Goal: Information Seeking & Learning: Find specific page/section

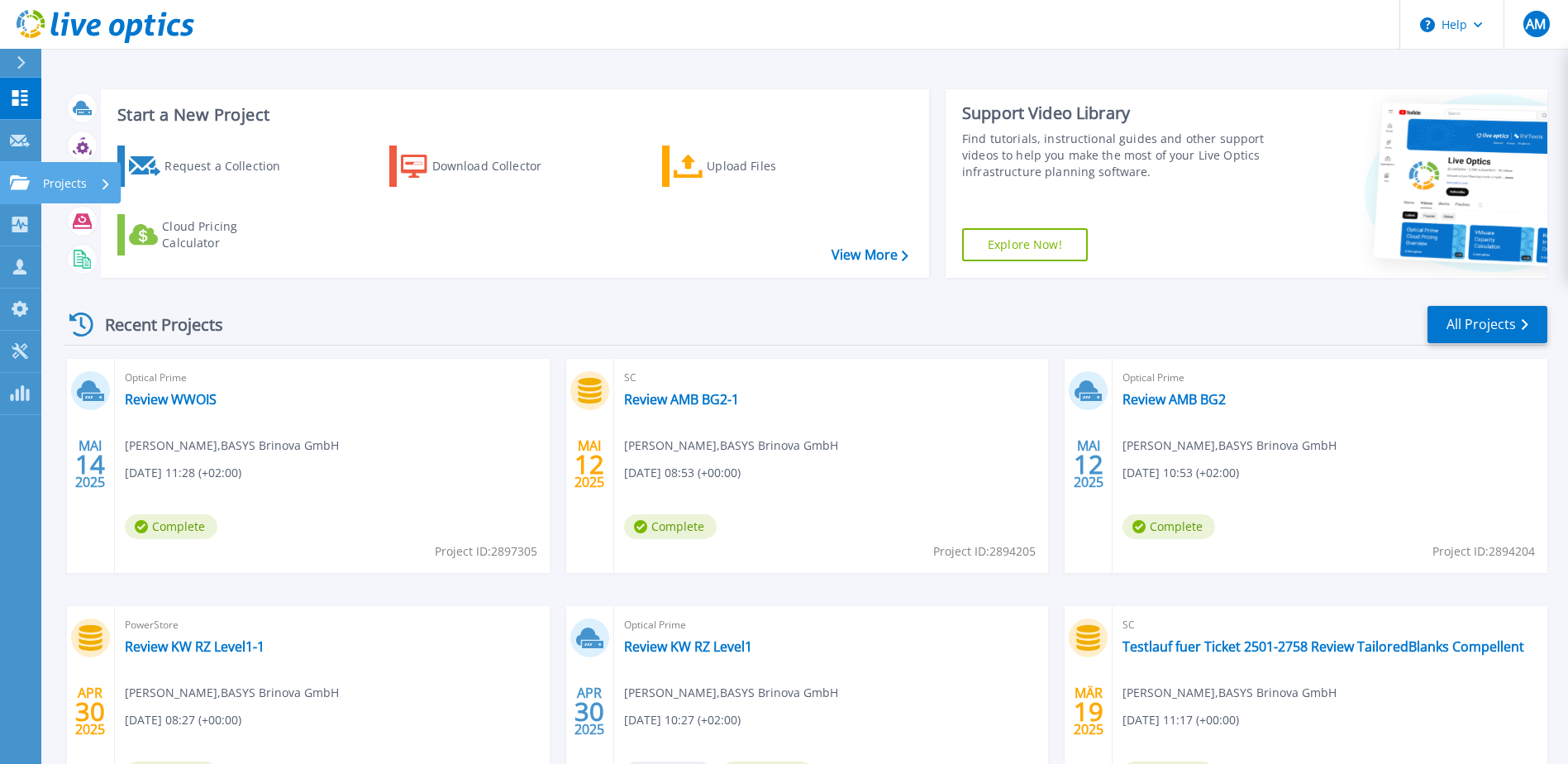
click at [88, 187] on div "Projects" at bounding box center [77, 183] width 68 height 43
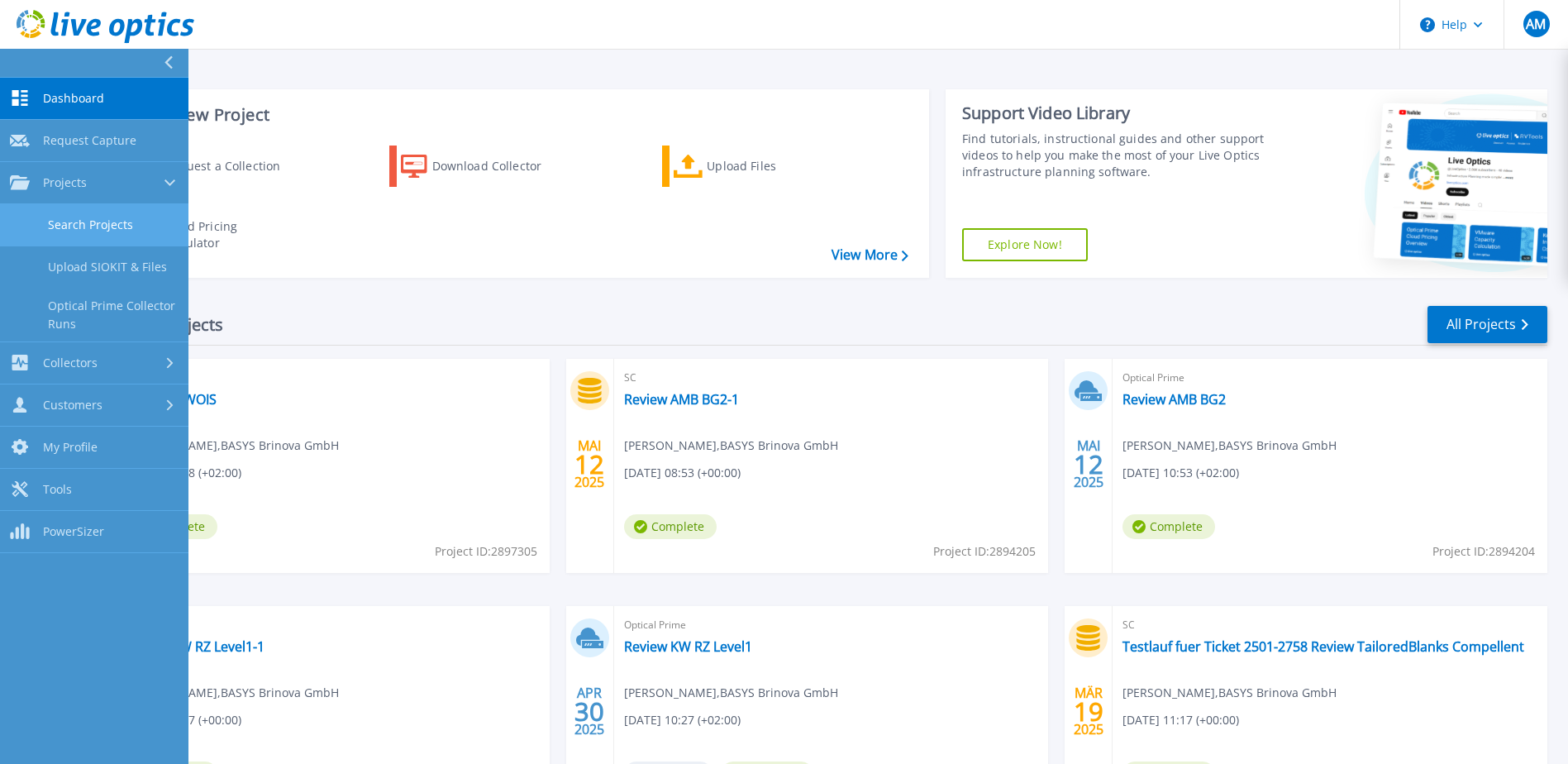
click at [105, 228] on link "Search Projects" at bounding box center [94, 226] width 189 height 42
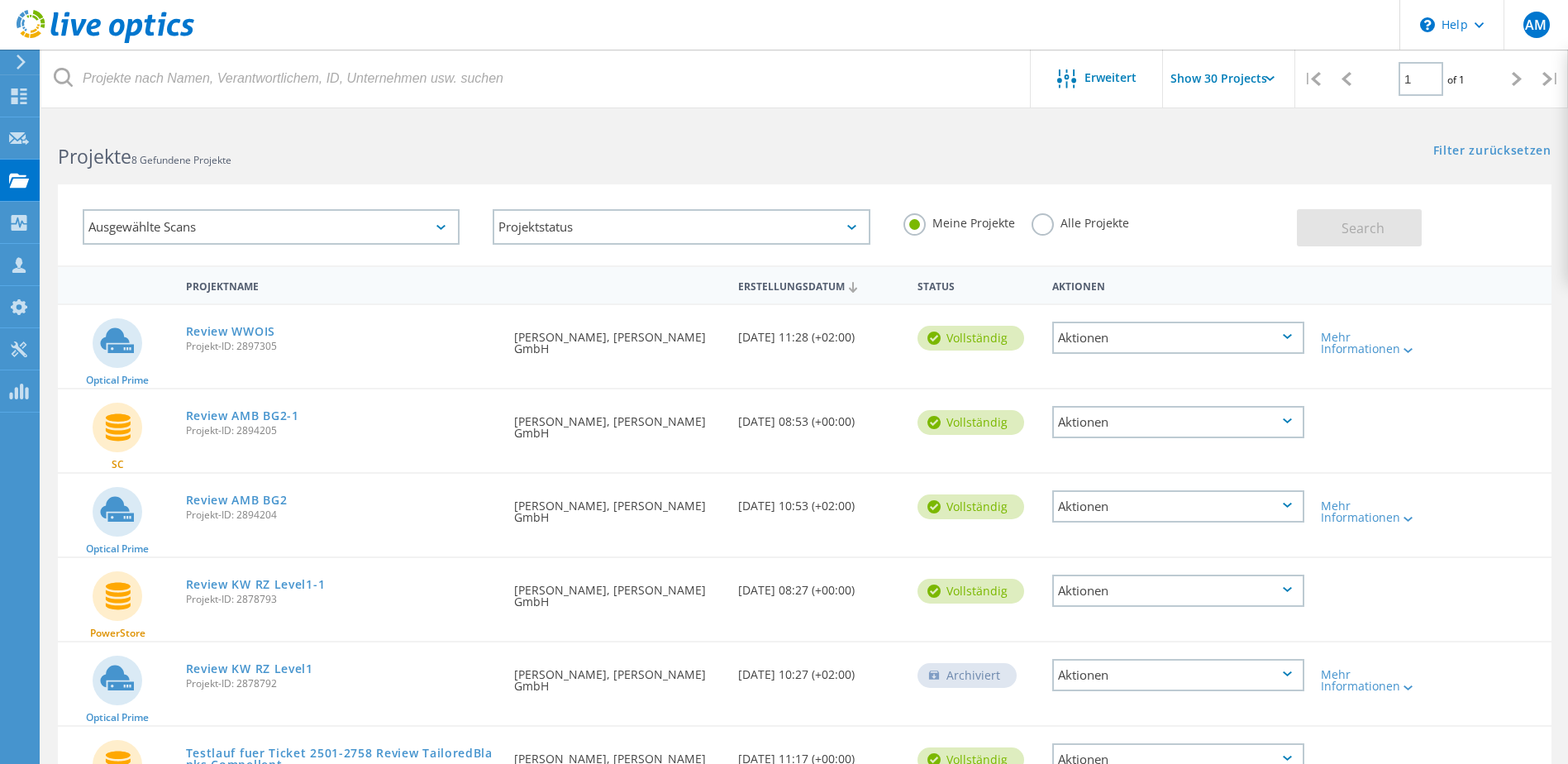
click at [1038, 221] on label "Alle Projekte" at bounding box center [1080, 221] width 98 height 16
click at [0, 0] on input "Alle Projekte" at bounding box center [0, 0] width 0 height 0
click at [1347, 228] on span "Search" at bounding box center [1363, 228] width 43 height 18
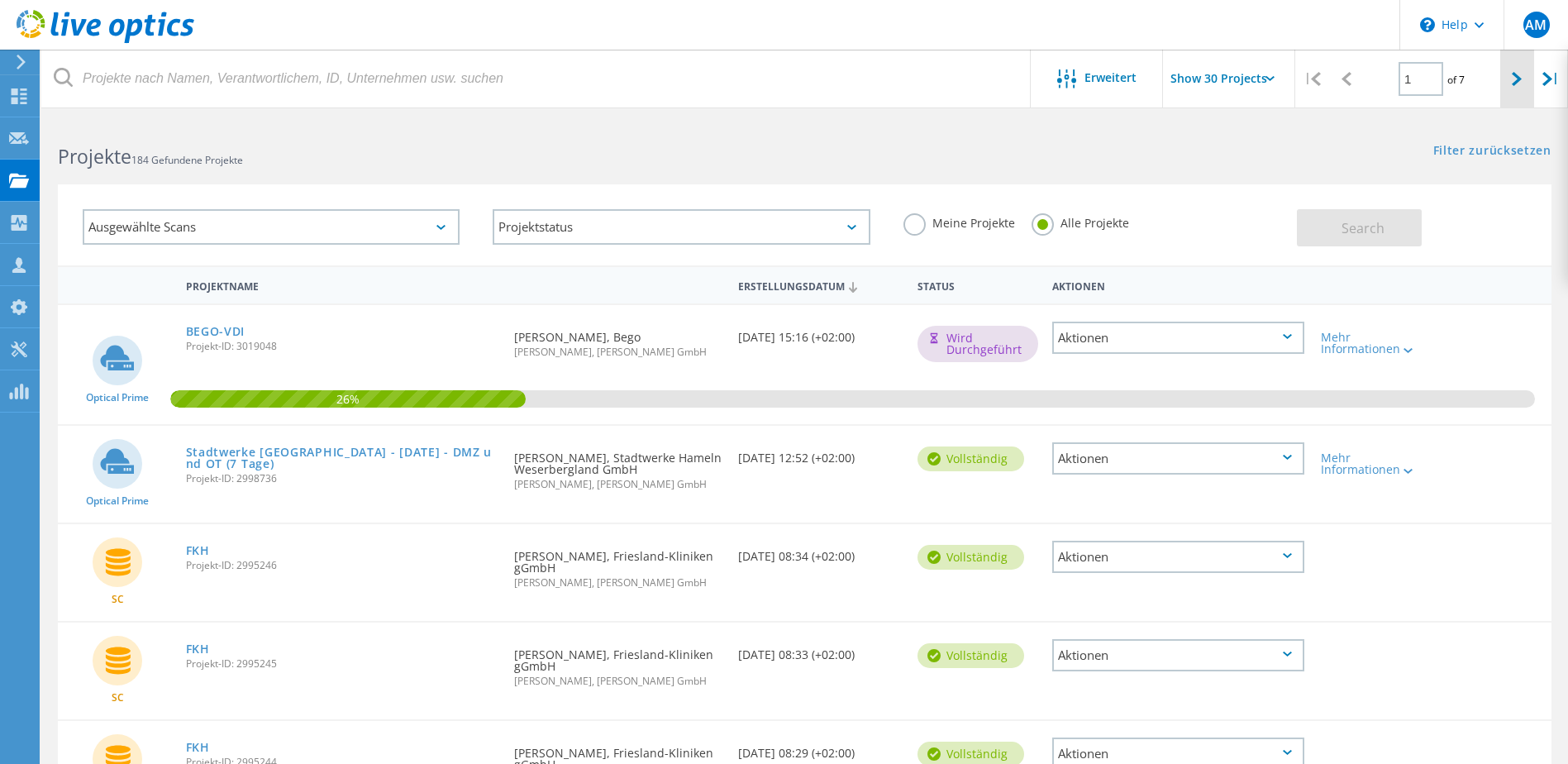
click at [1507, 82] on div at bounding box center [1516, 79] width 34 height 59
type input "2"
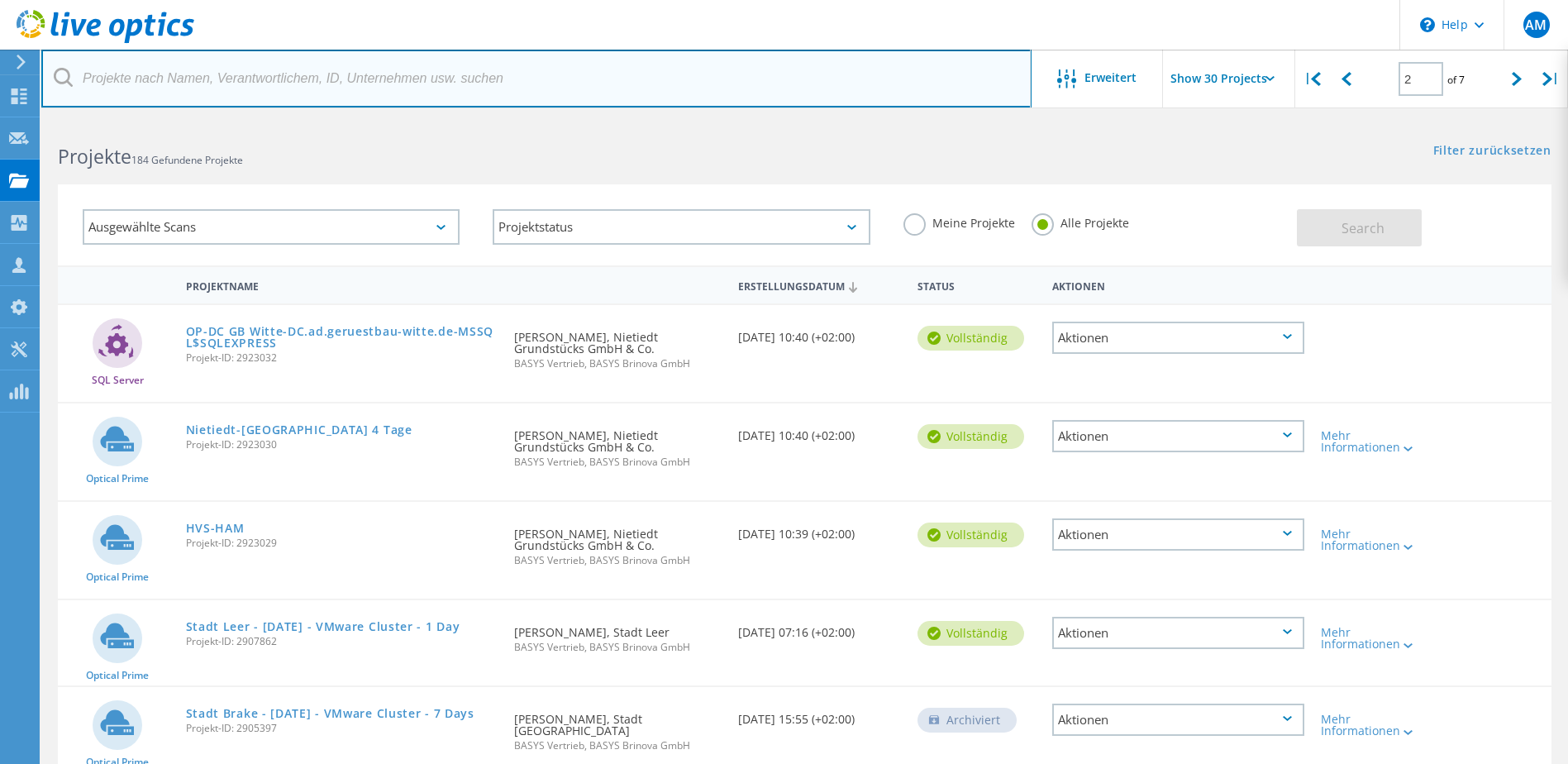
click at [171, 69] on input "text" at bounding box center [537, 78] width 991 height 58
type input "reha"
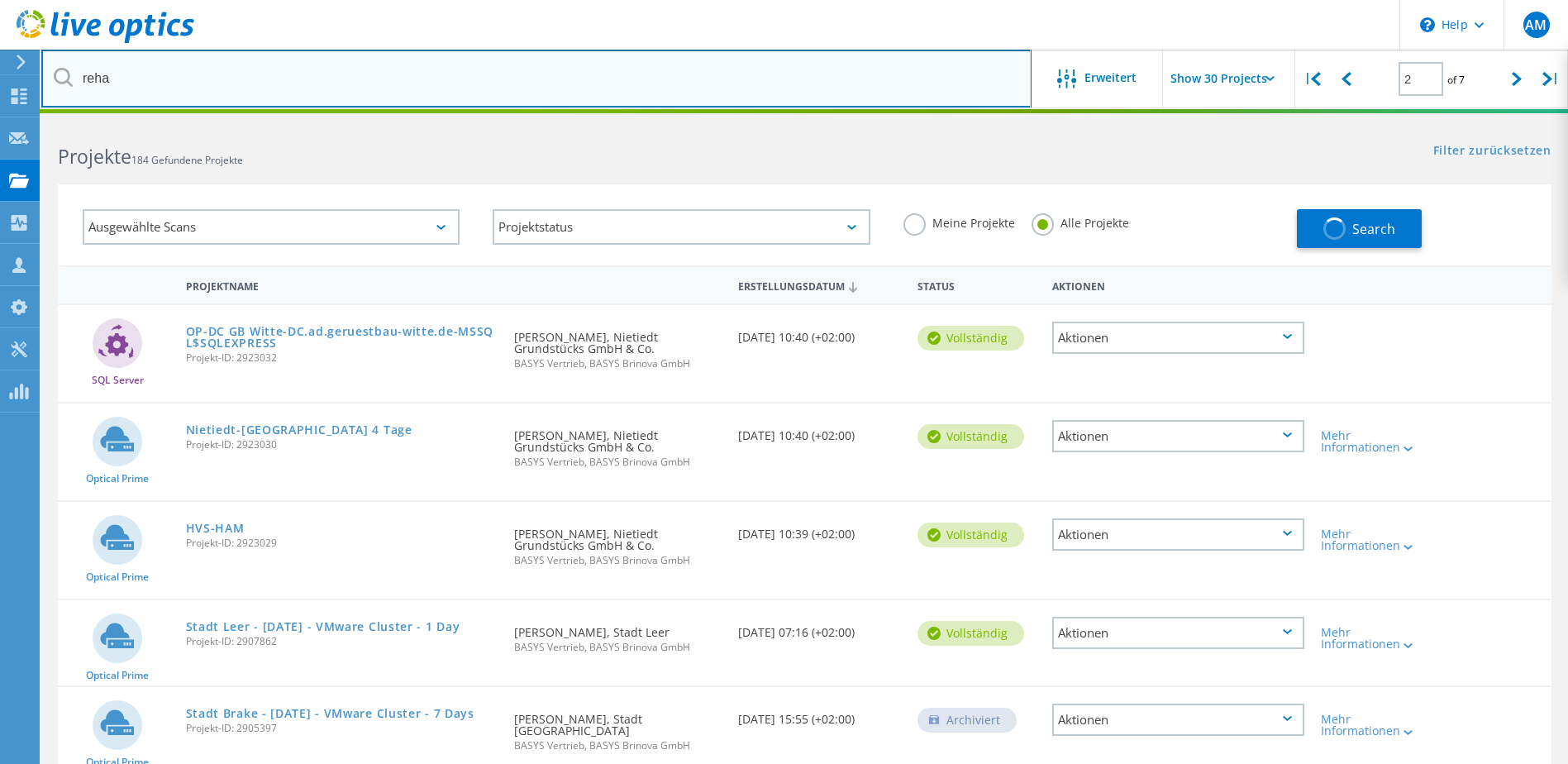
type input "1"
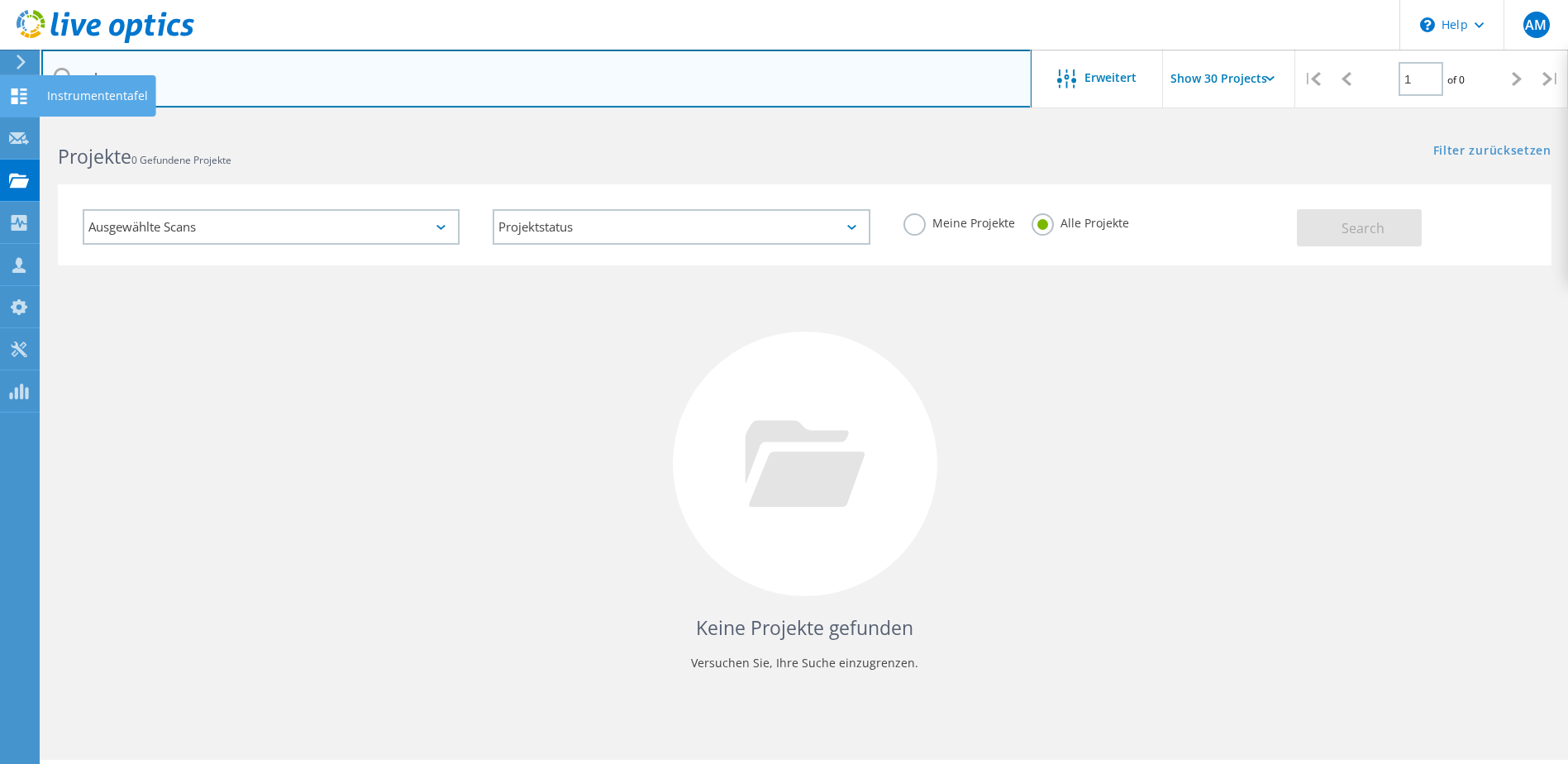
drag, startPoint x: 156, startPoint y: 60, endPoint x: 4, endPoint y: 76, distance: 152.8
click at [0, 79] on html "\n Help Explore Helpful Articles Contact Support AM Vertriebspartner-Teammitgli…" at bounding box center [784, 404] width 1568 height 809
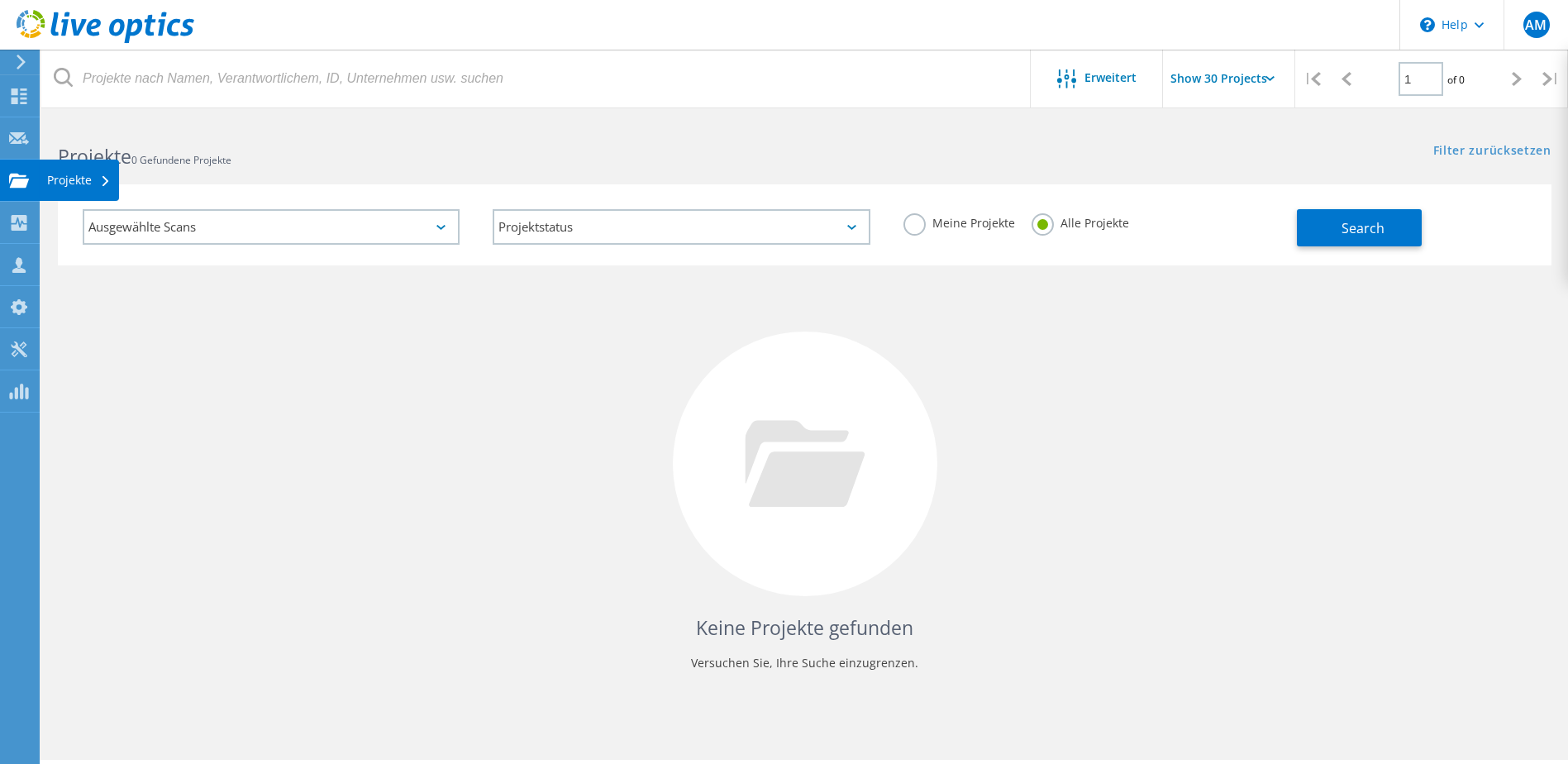
click at [75, 176] on div "Projekte" at bounding box center [78, 179] width 64 height 12
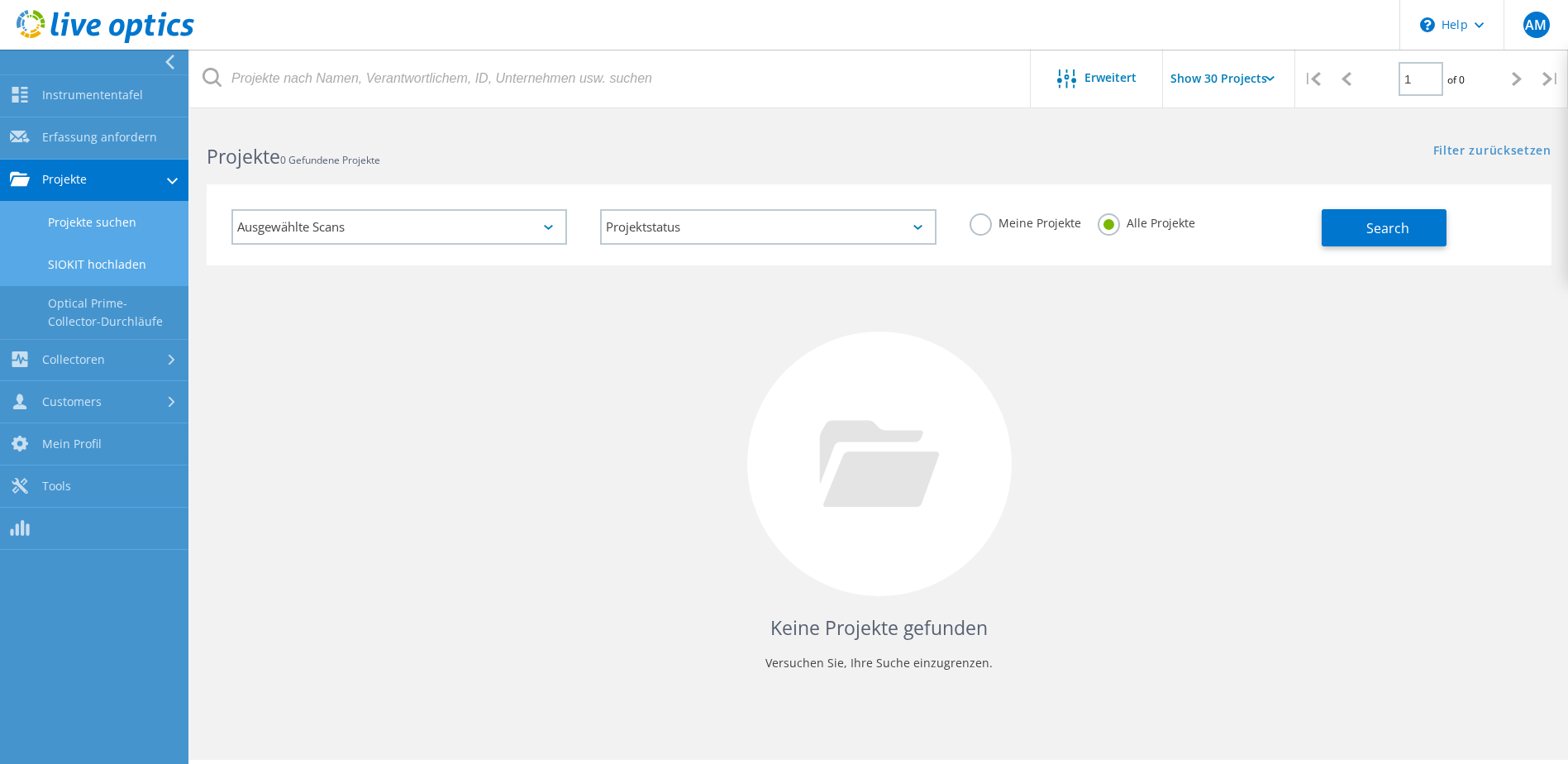
click at [87, 253] on link "SIOKIT hochladen" at bounding box center [94, 265] width 189 height 42
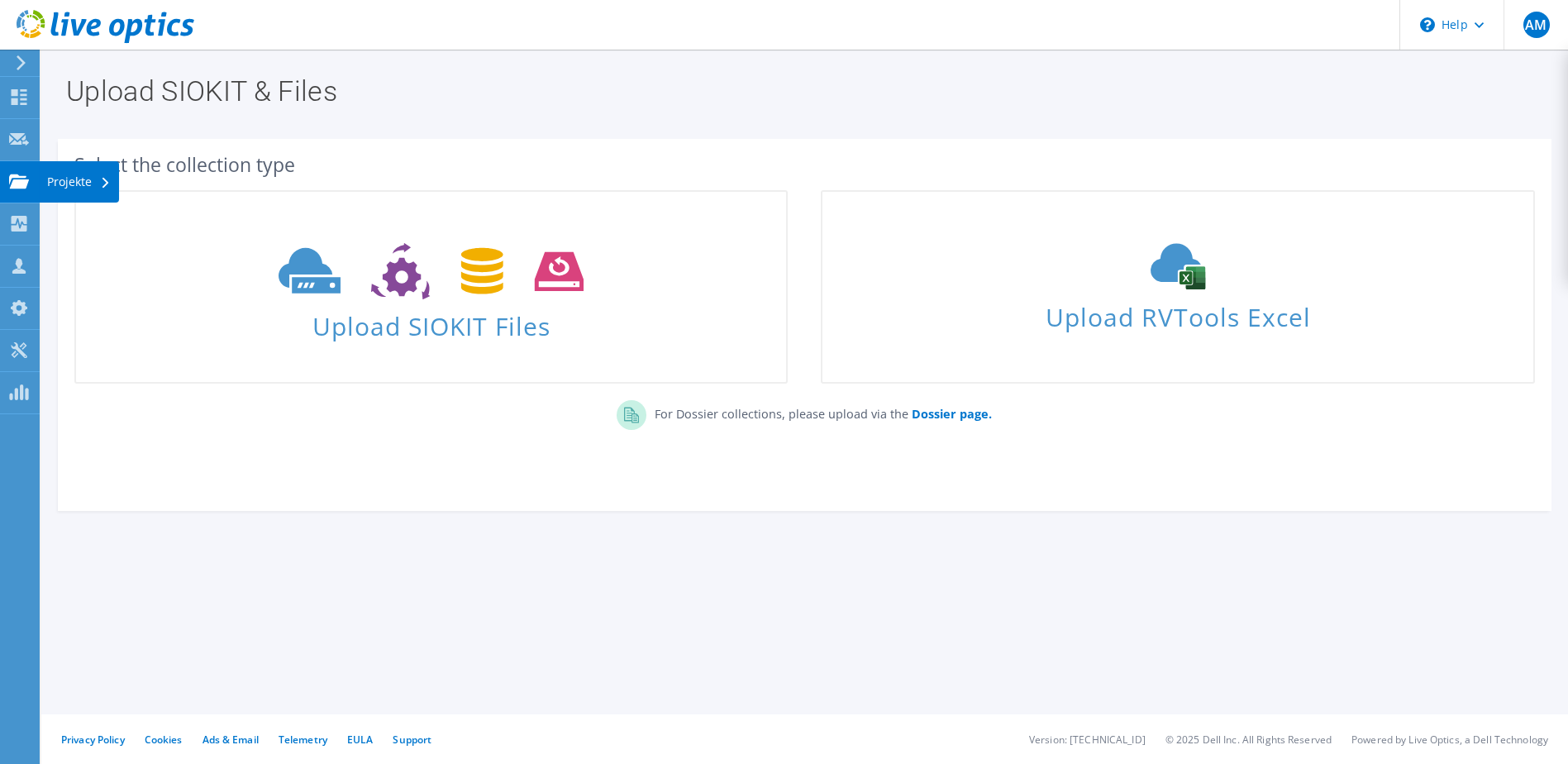
click at [95, 186] on div "Projekte" at bounding box center [78, 181] width 80 height 41
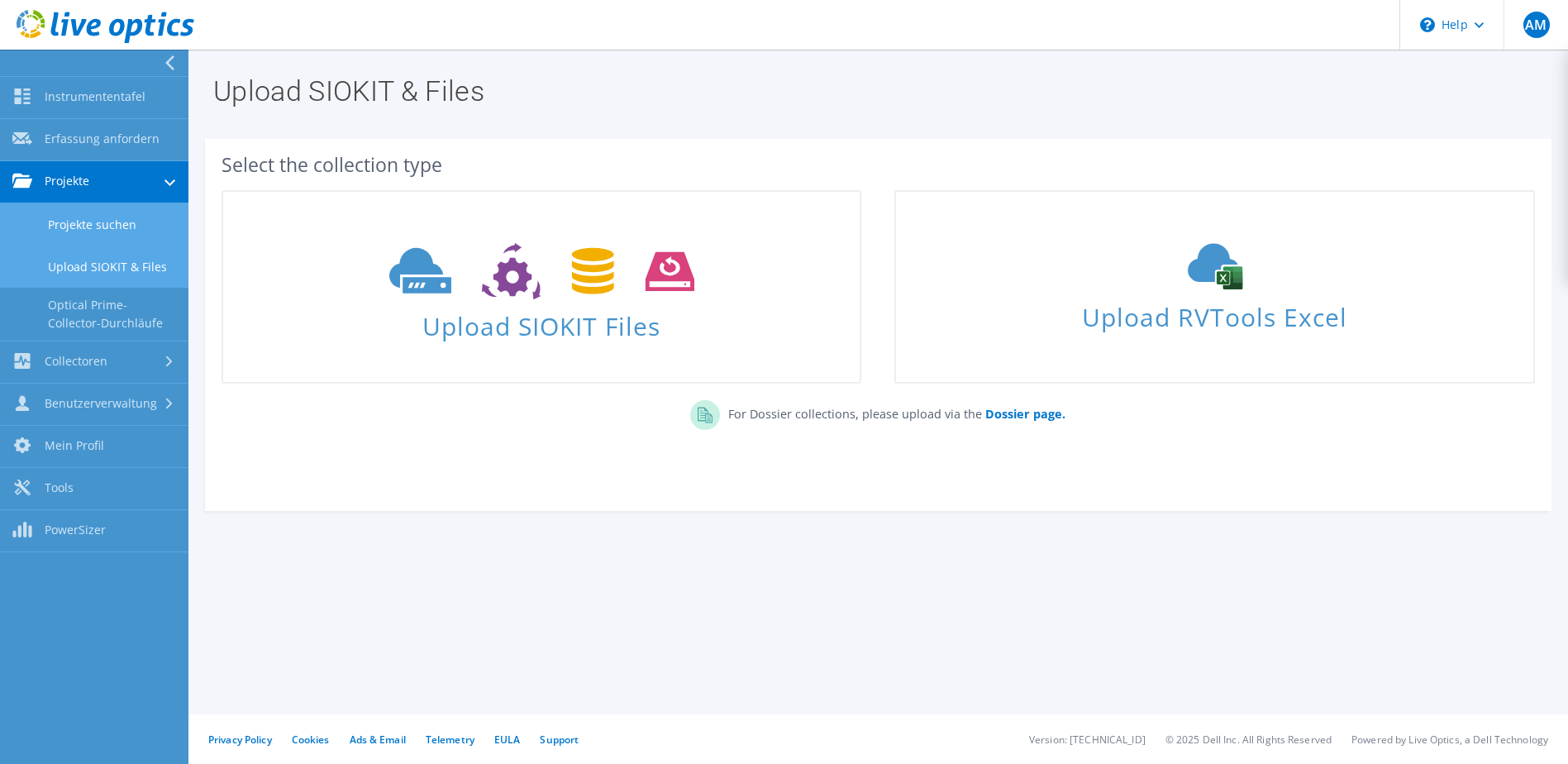
click at [70, 230] on link "Projekte suchen" at bounding box center [94, 225] width 189 height 42
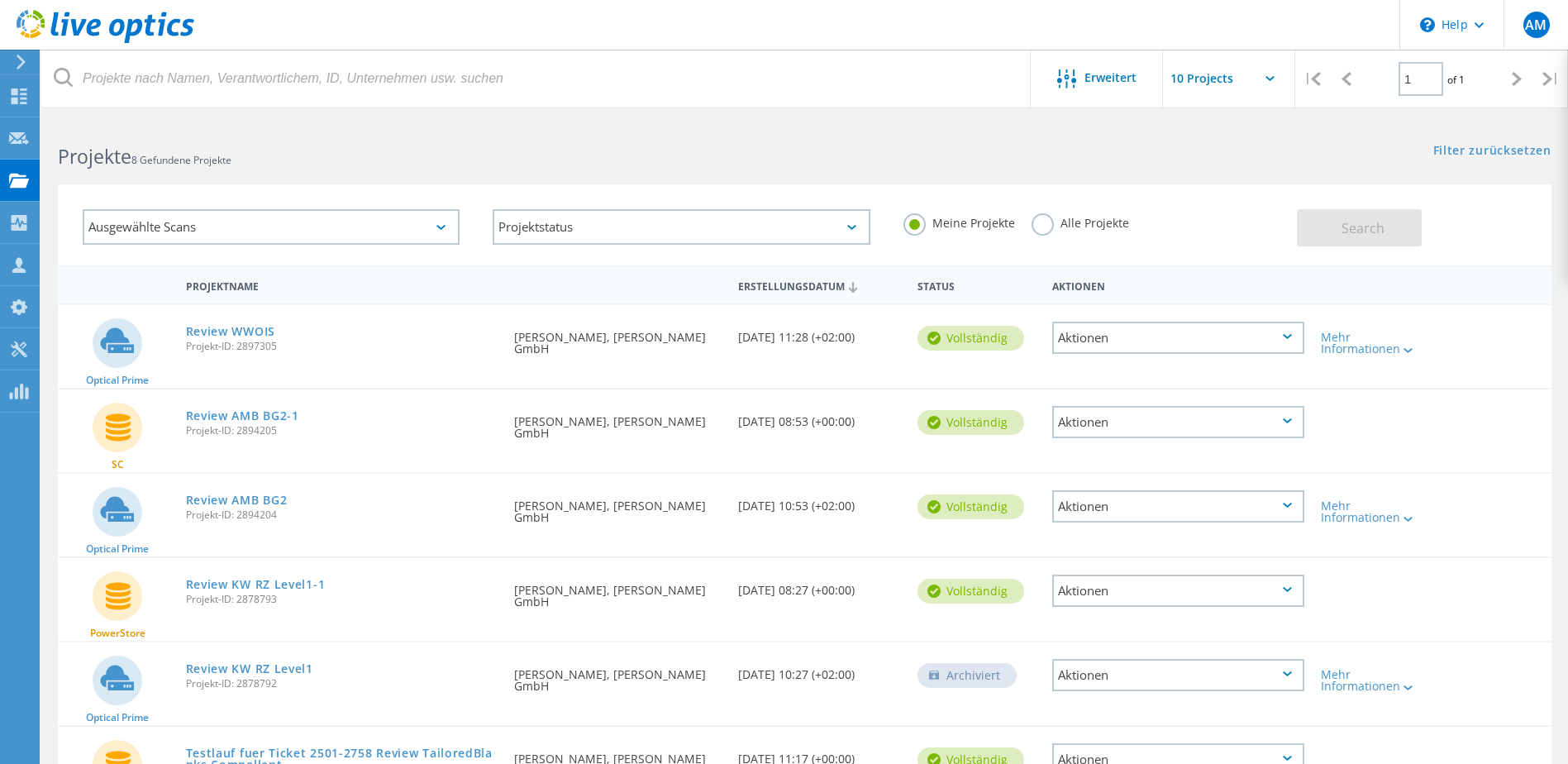
click at [1037, 226] on label "Alle Projekte" at bounding box center [1080, 221] width 98 height 16
click at [0, 0] on input "Alle Projekte" at bounding box center [0, 0] width 0 height 0
click at [1353, 222] on span "Search" at bounding box center [1363, 228] width 43 height 18
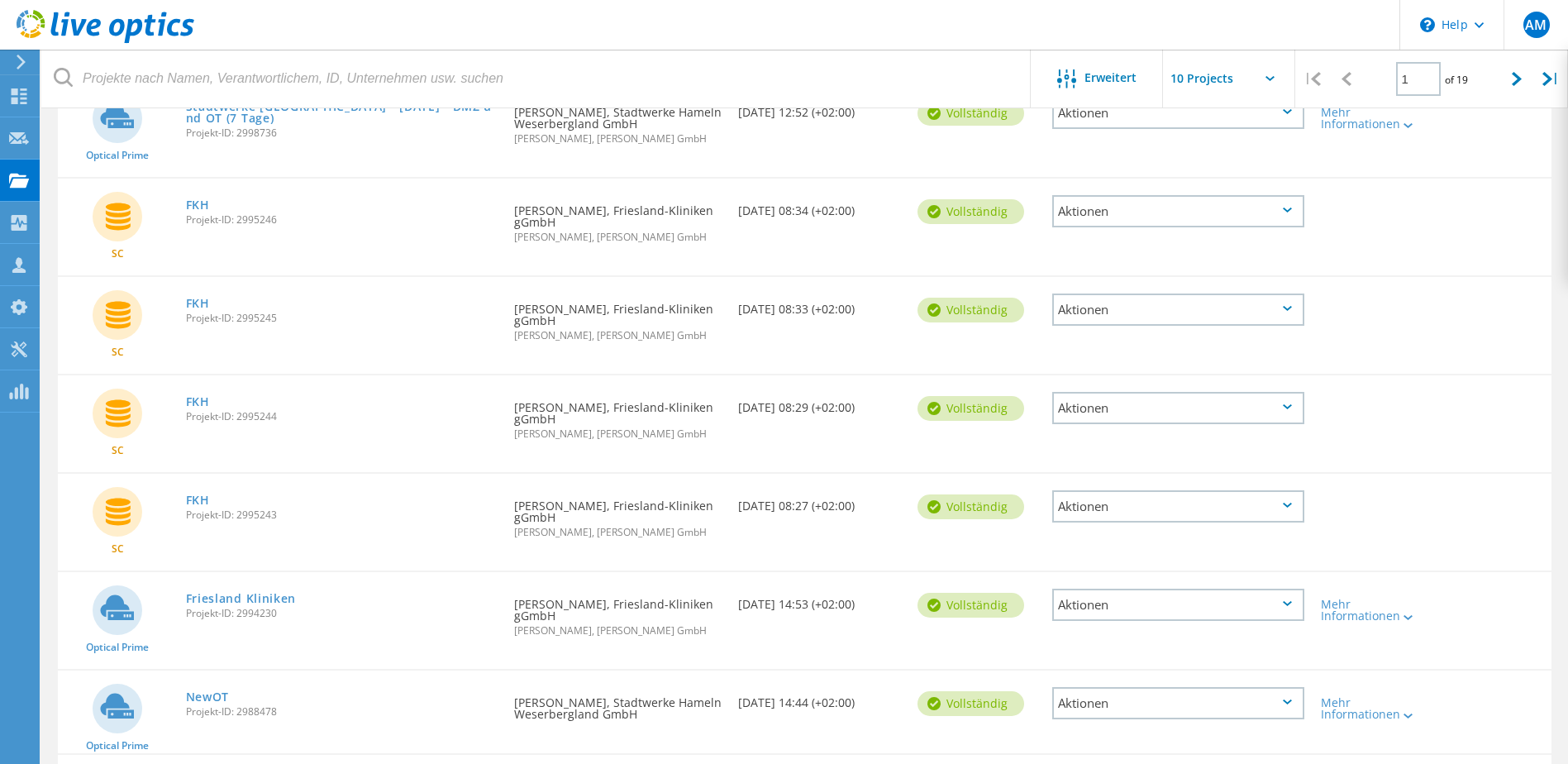
scroll to position [586, 0]
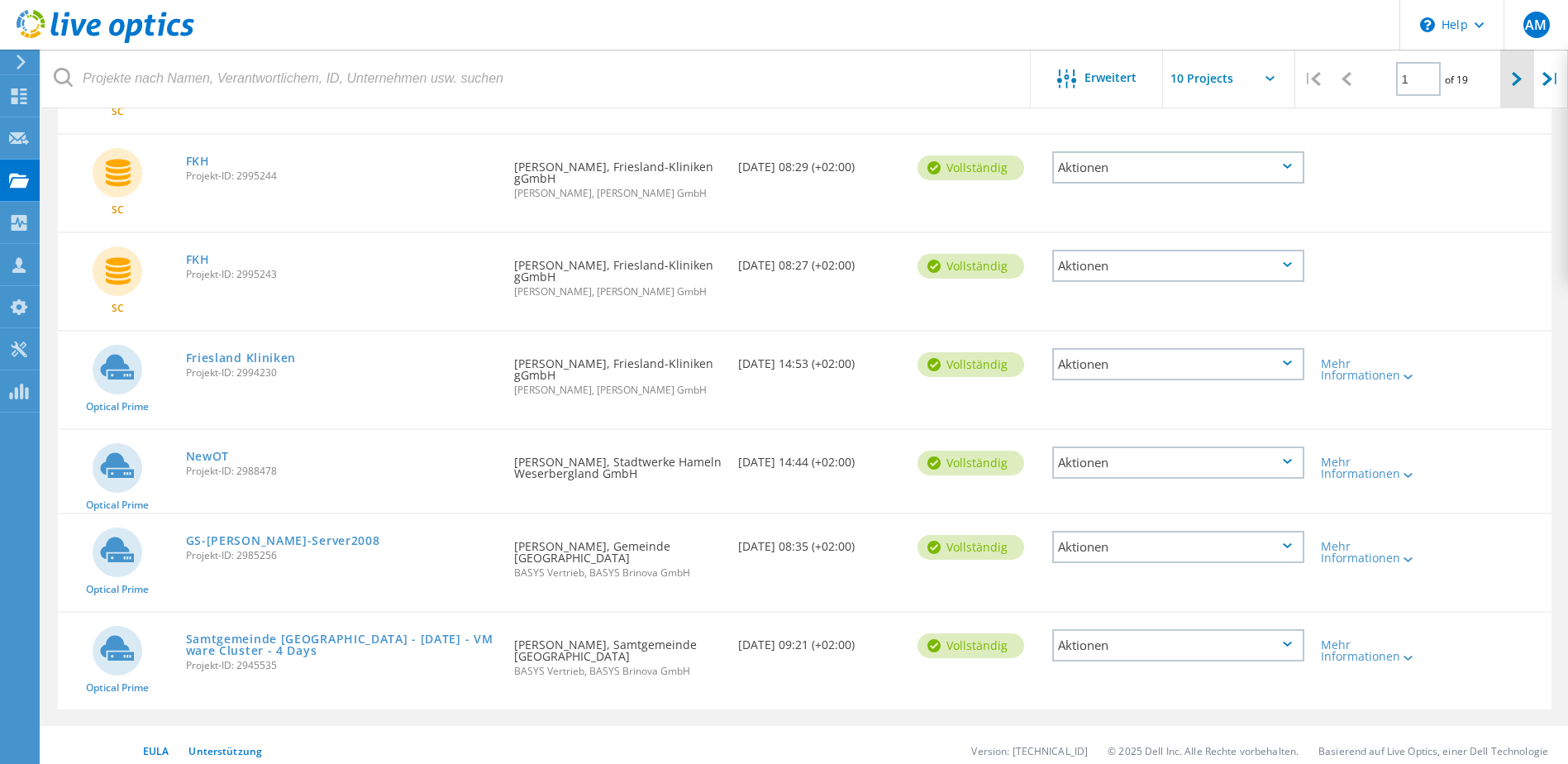
click at [1516, 78] on icon at bounding box center [1516, 78] width 10 height 14
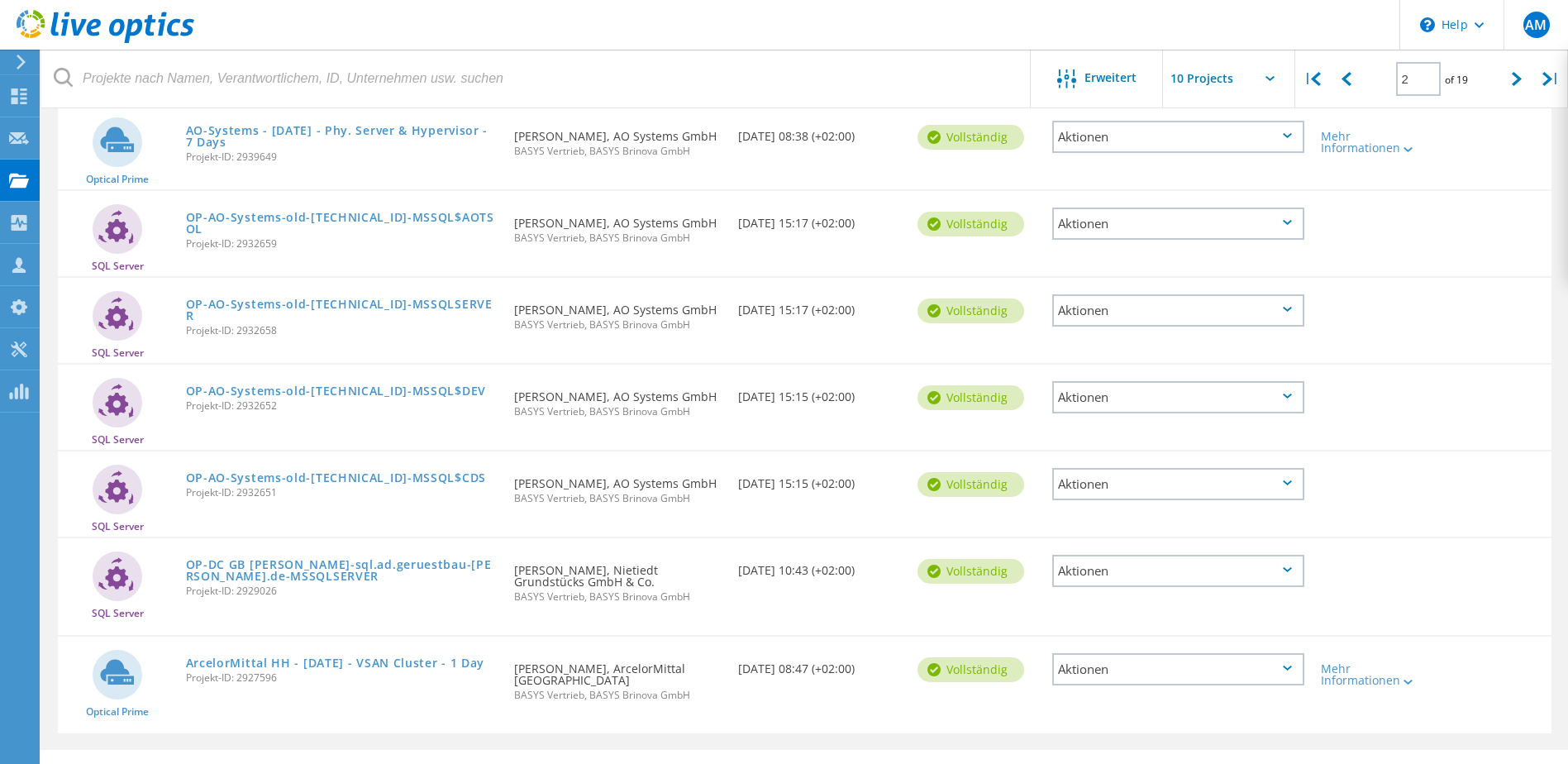
scroll to position [497, 0]
click at [1513, 81] on icon at bounding box center [1516, 78] width 10 height 14
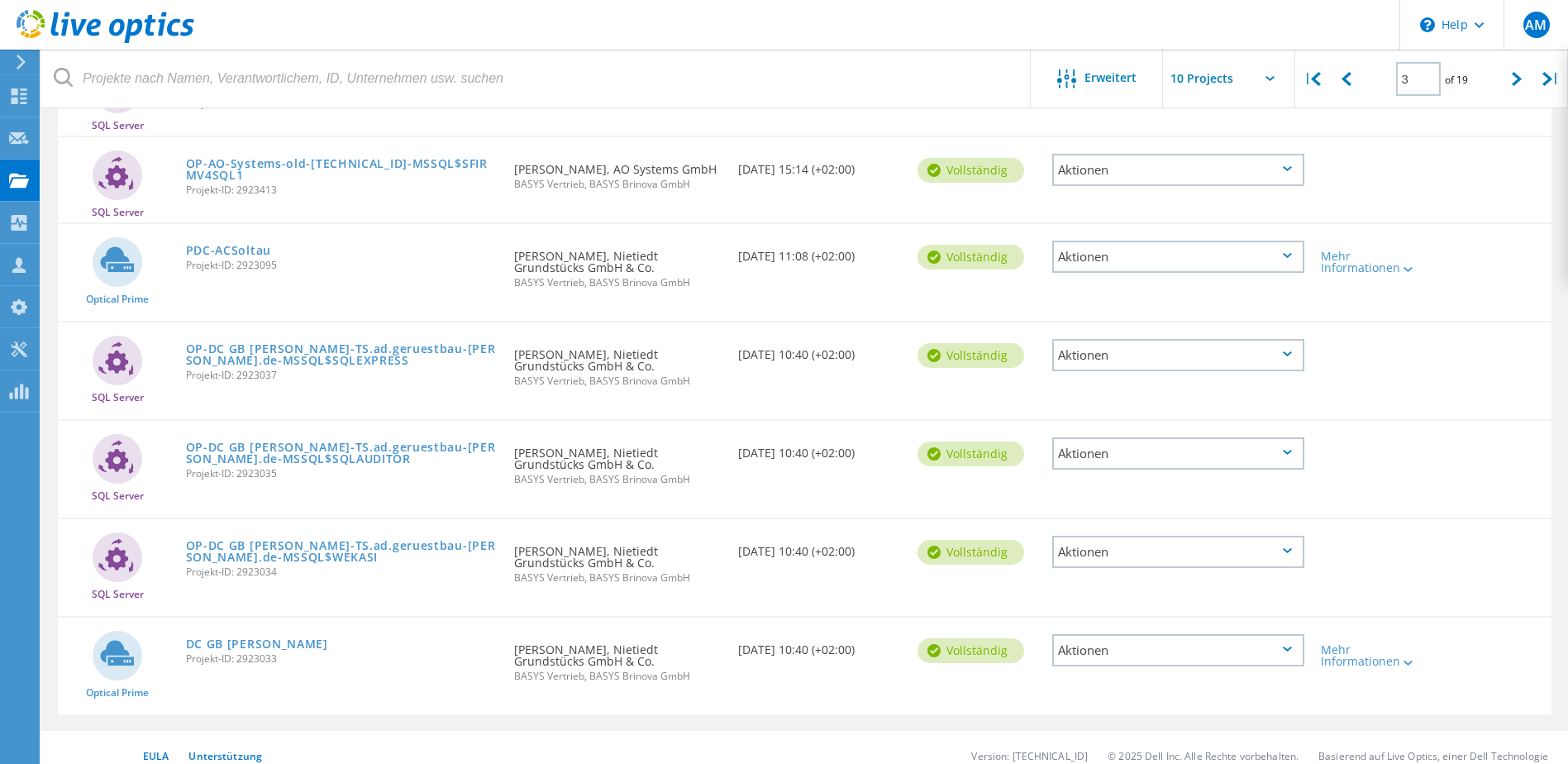
scroll to position [531, 0]
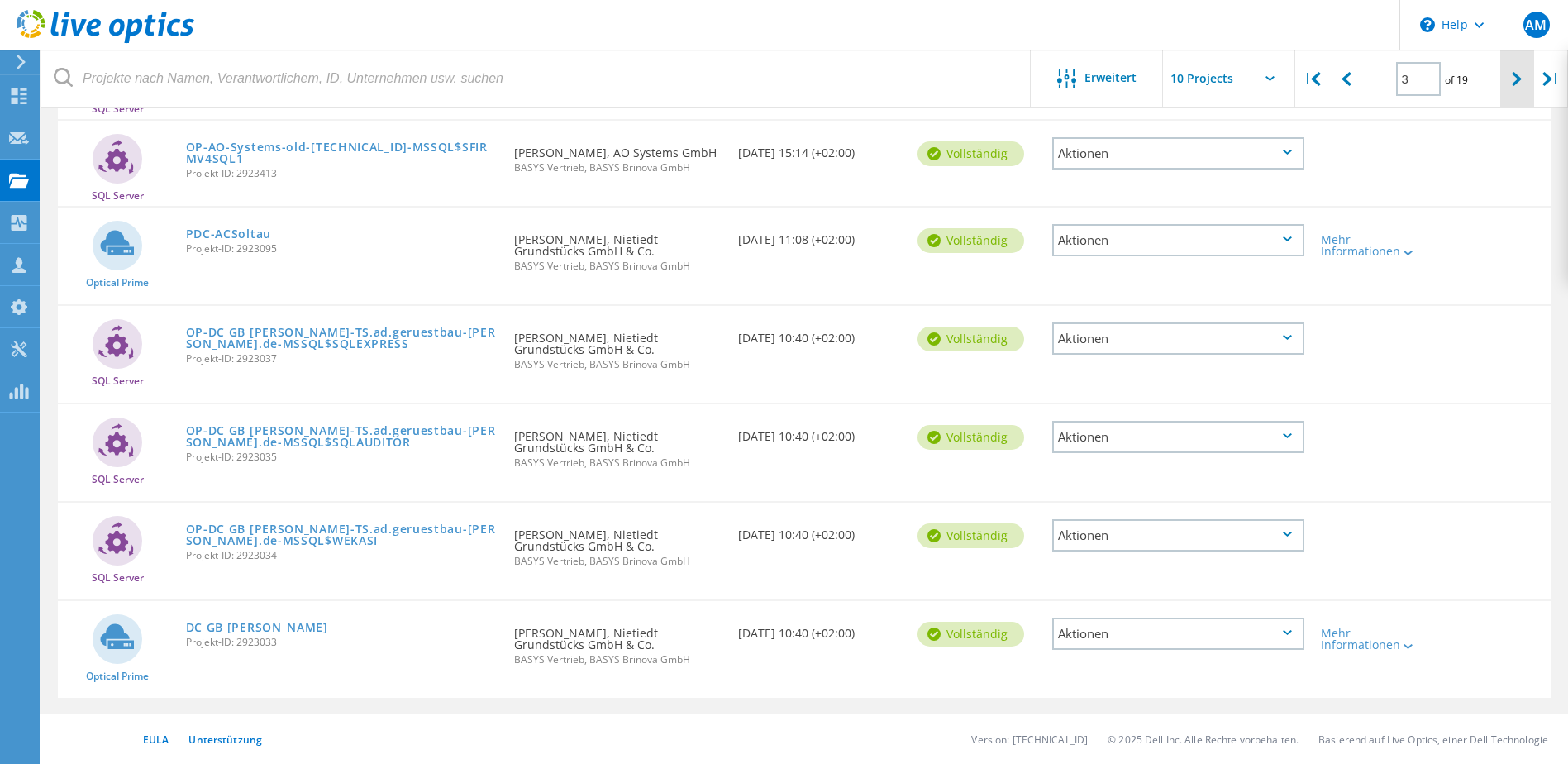
click at [1516, 75] on icon at bounding box center [1516, 78] width 10 height 14
type input "4"
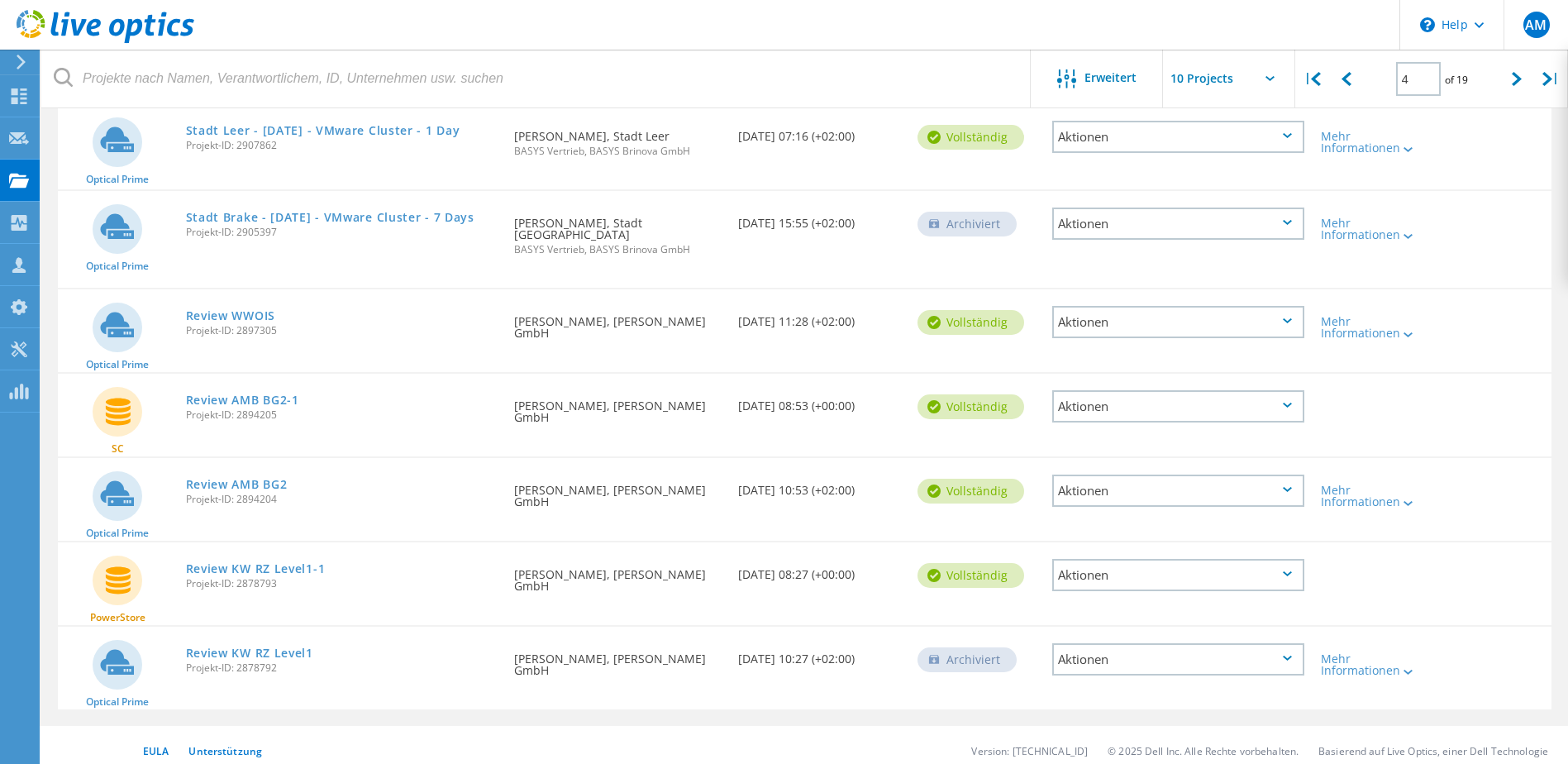
scroll to position [0, 0]
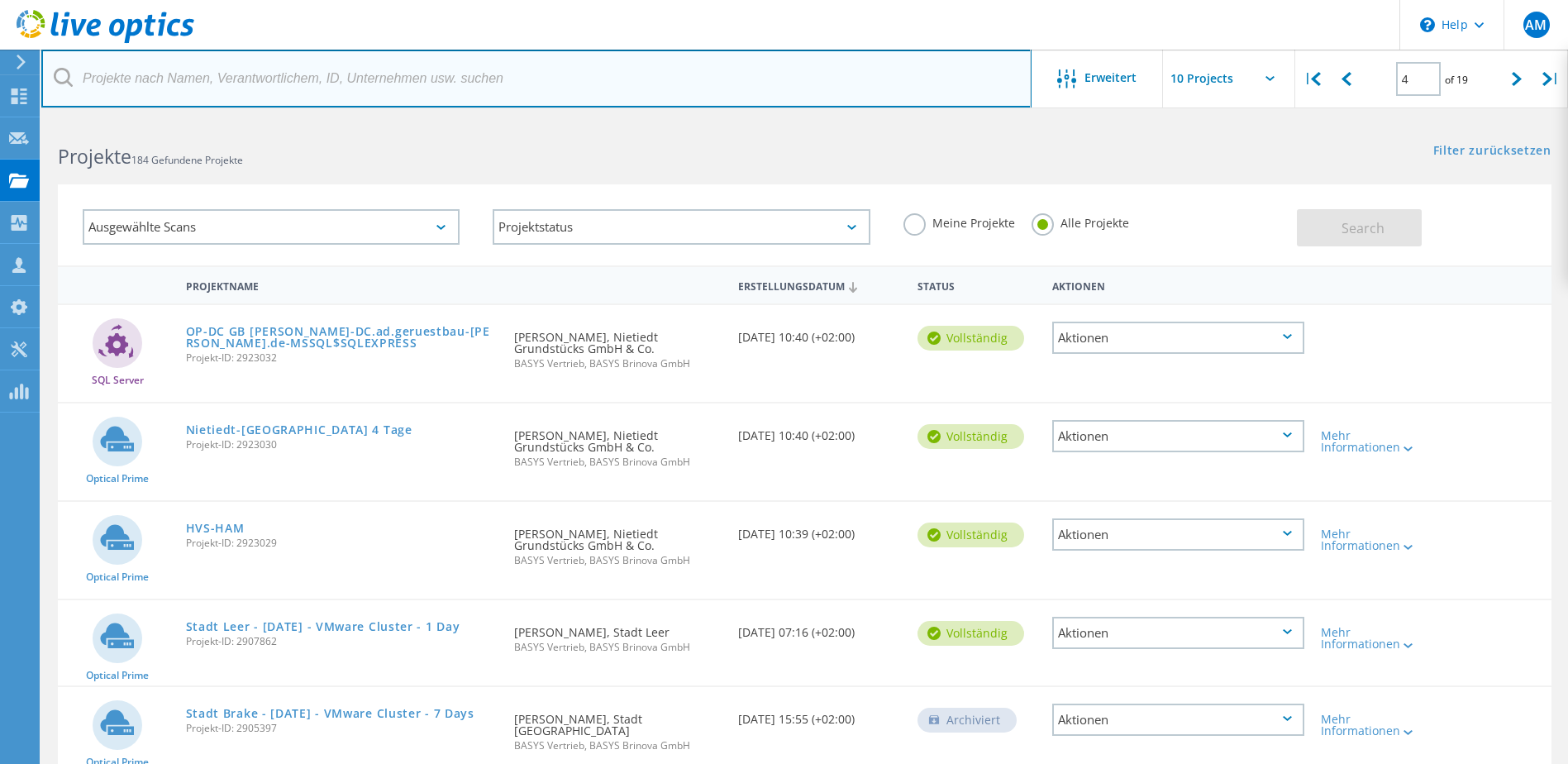
click at [135, 88] on input "text" at bounding box center [537, 78] width 991 height 58
type input "reha"
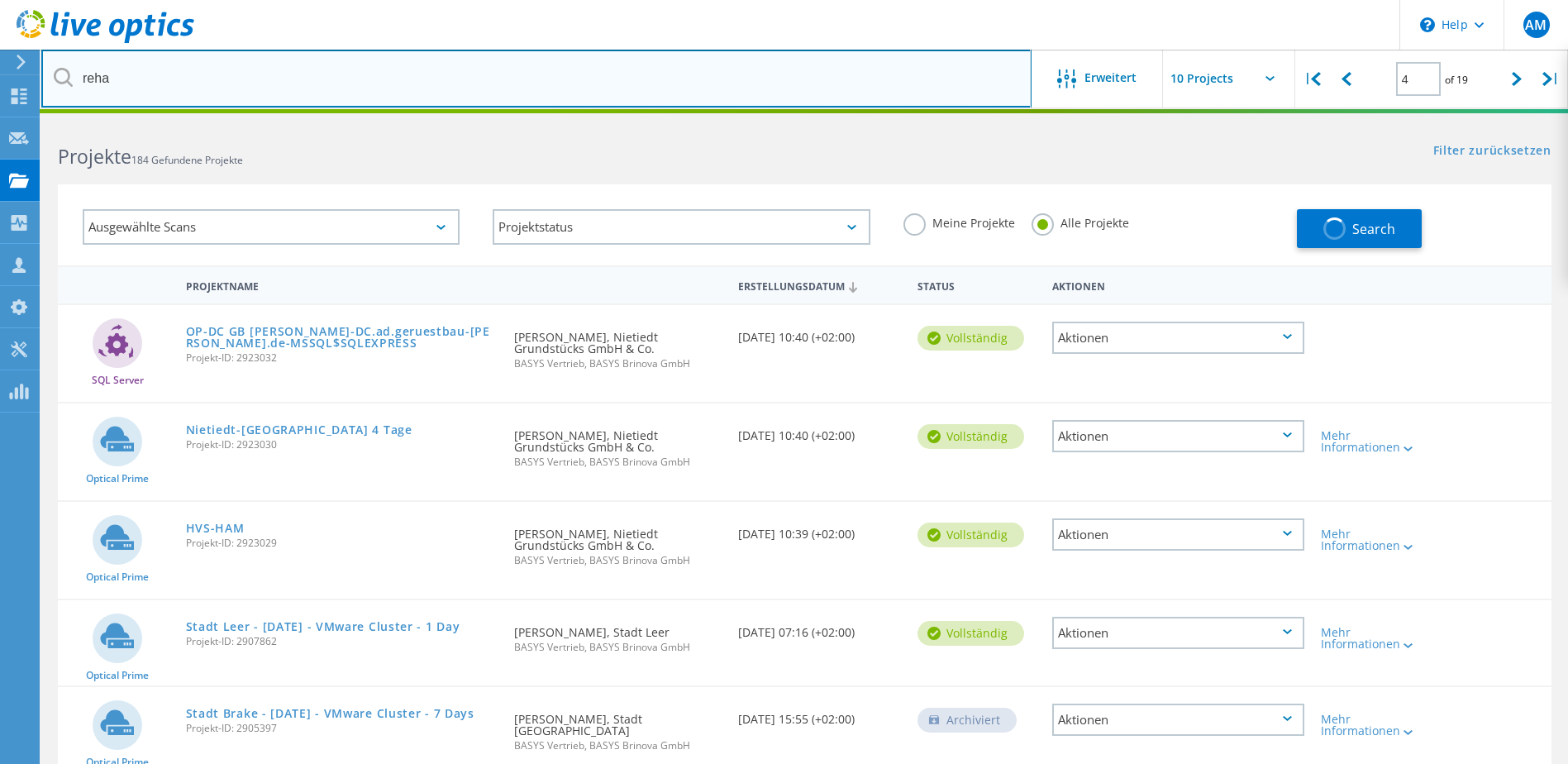
type input "1"
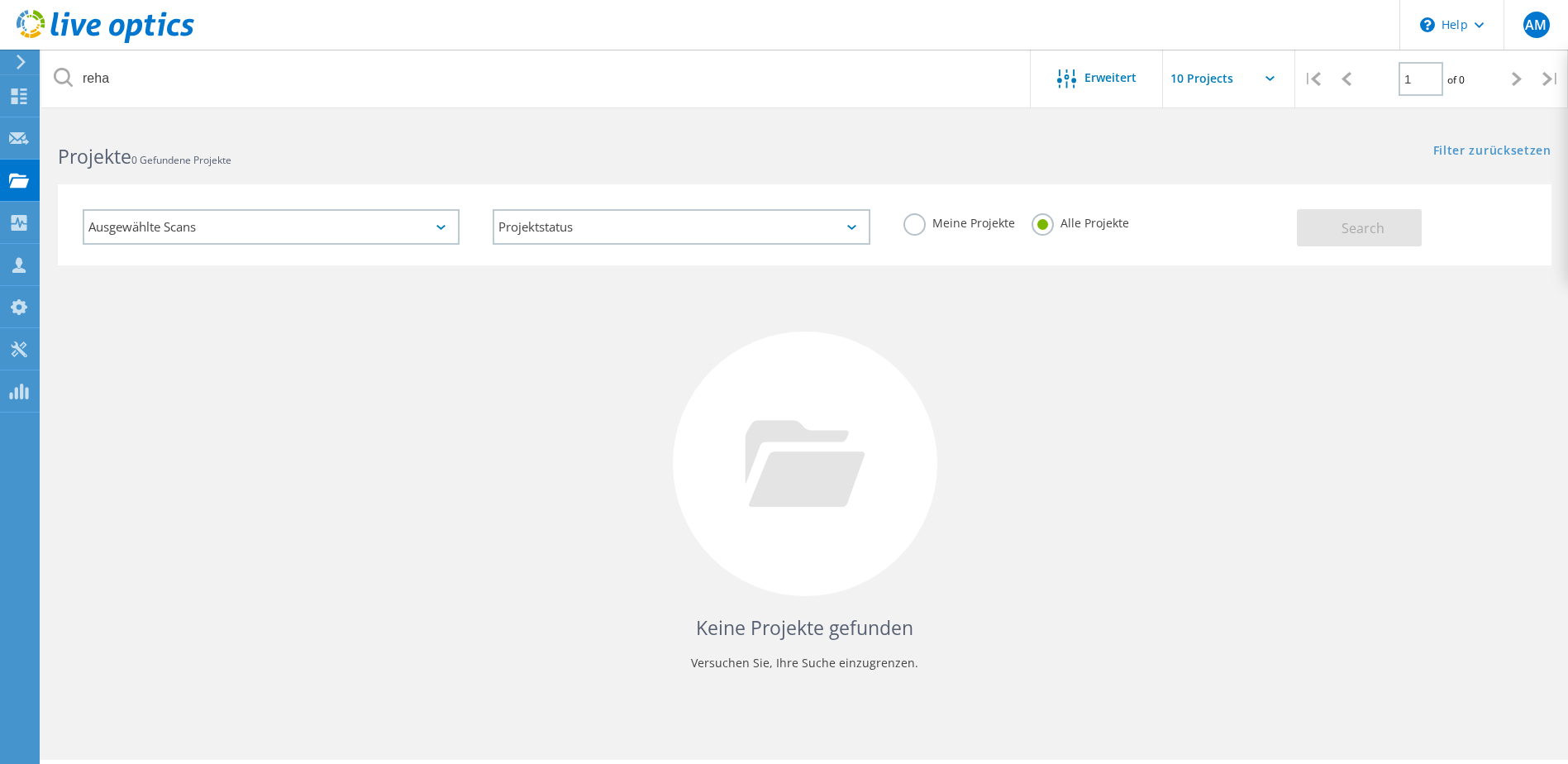
click at [1001, 176] on div "Ausgewählte Scans Projektstatus Wird durchgeführt vollständig Veröffentlicht am…" at bounding box center [805, 214] width 1527 height 101
click at [722, 151] on h2 "Projekte 0 Gefundene Projekte" at bounding box center [423, 156] width 730 height 28
click at [1261, 603] on div "Keine Projekte gefunden Versuchen Sie, Ihre Suche einzugrenzen." at bounding box center [805, 479] width 1493 height 427
click at [611, 480] on div "Keine Projekte gefunden Versuchen Sie, Ihre Suche einzugrenzen." at bounding box center [805, 479] width 1493 height 427
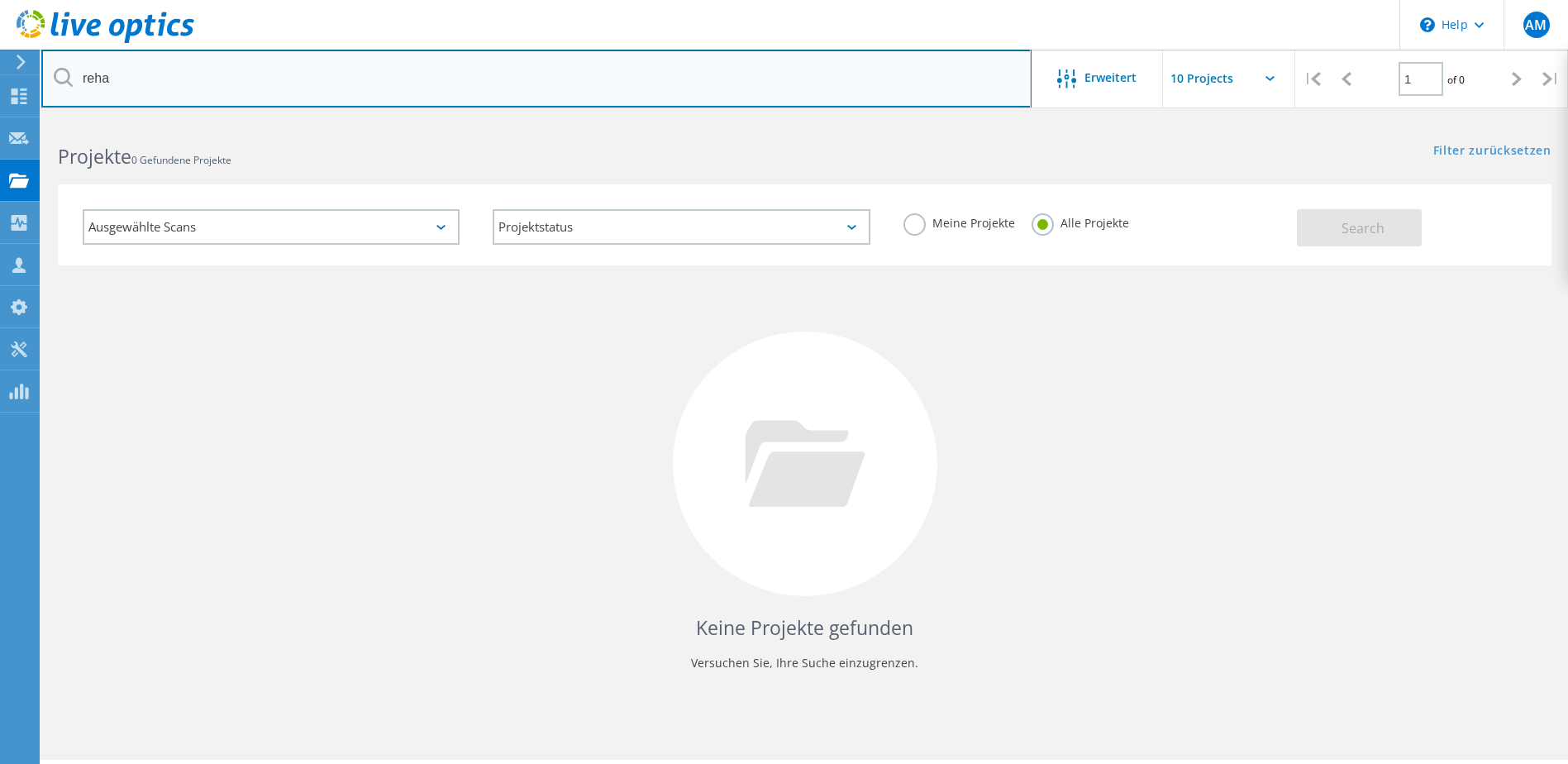
drag, startPoint x: 120, startPoint y: 86, endPoint x: 49, endPoint y: 75, distance: 71.8
click at [49, 75] on input "reha" at bounding box center [537, 78] width 991 height 58
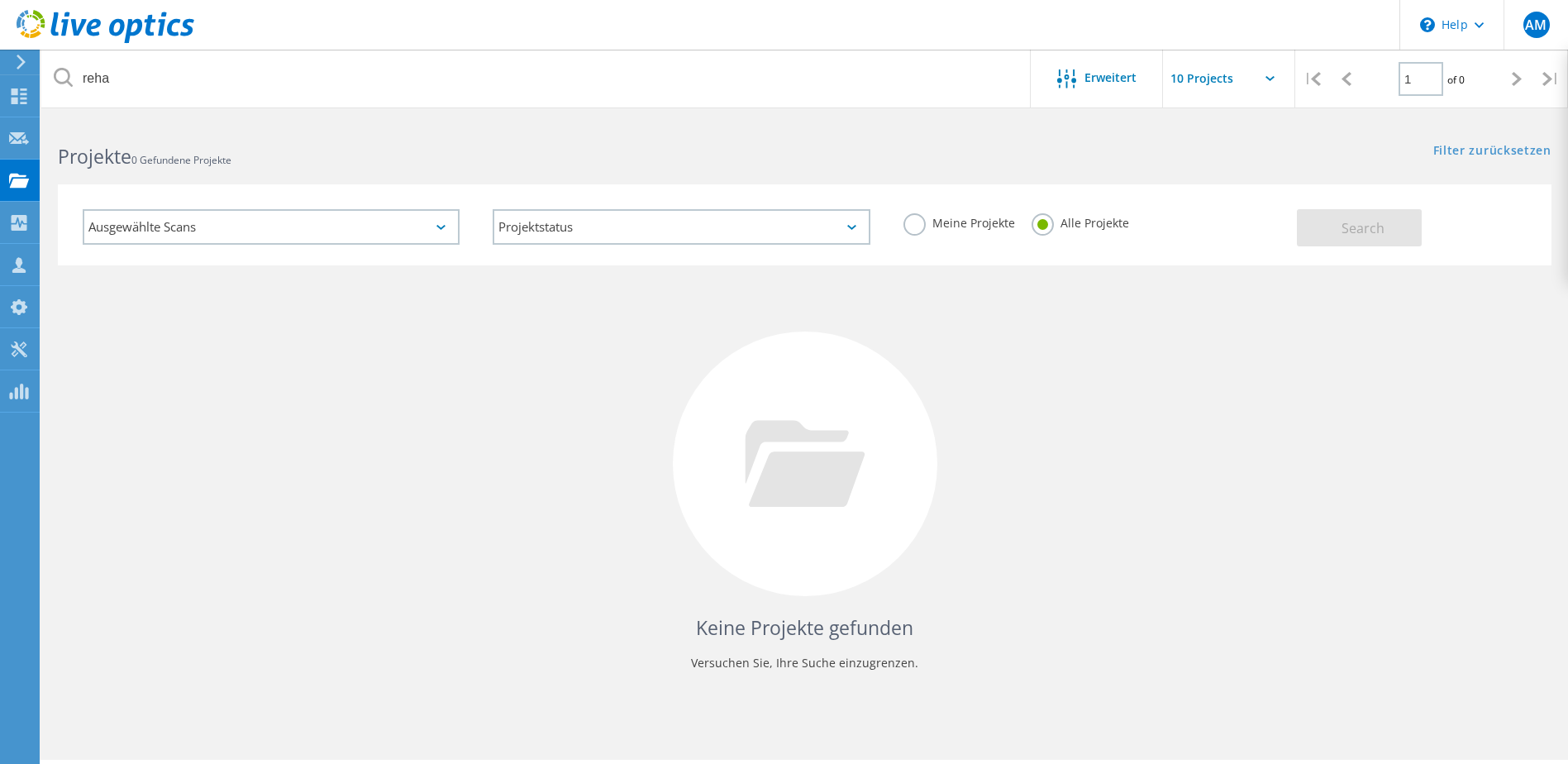
click at [205, 400] on div "Keine Projekte gefunden Versuchen Sie, Ihre Suche einzugrenzen." at bounding box center [805, 479] width 1493 height 427
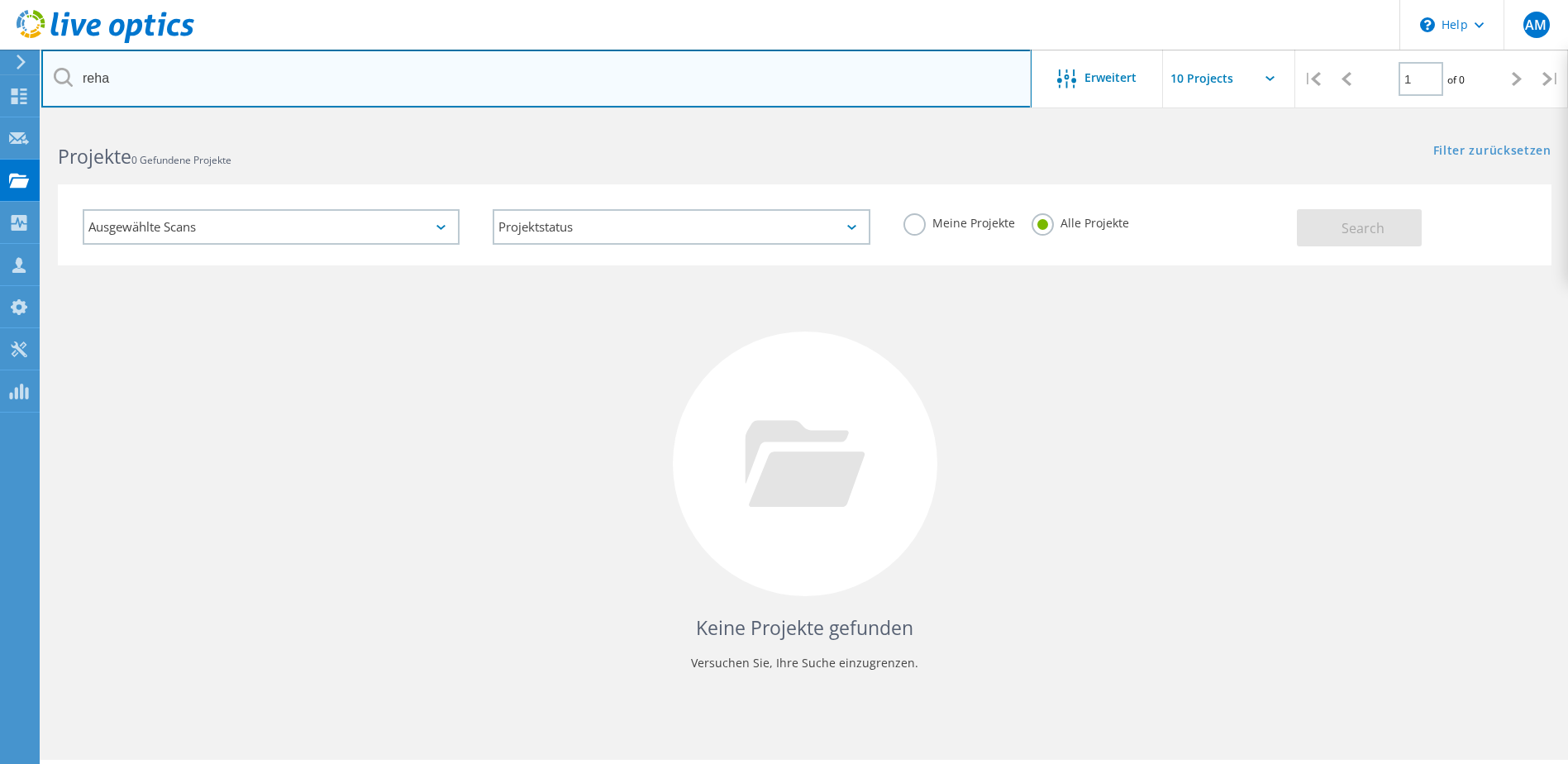
drag, startPoint x: 133, startPoint y: 88, endPoint x: 52, endPoint y: 73, distance: 82.4
click at [52, 73] on input "reha" at bounding box center [537, 78] width 991 height 58
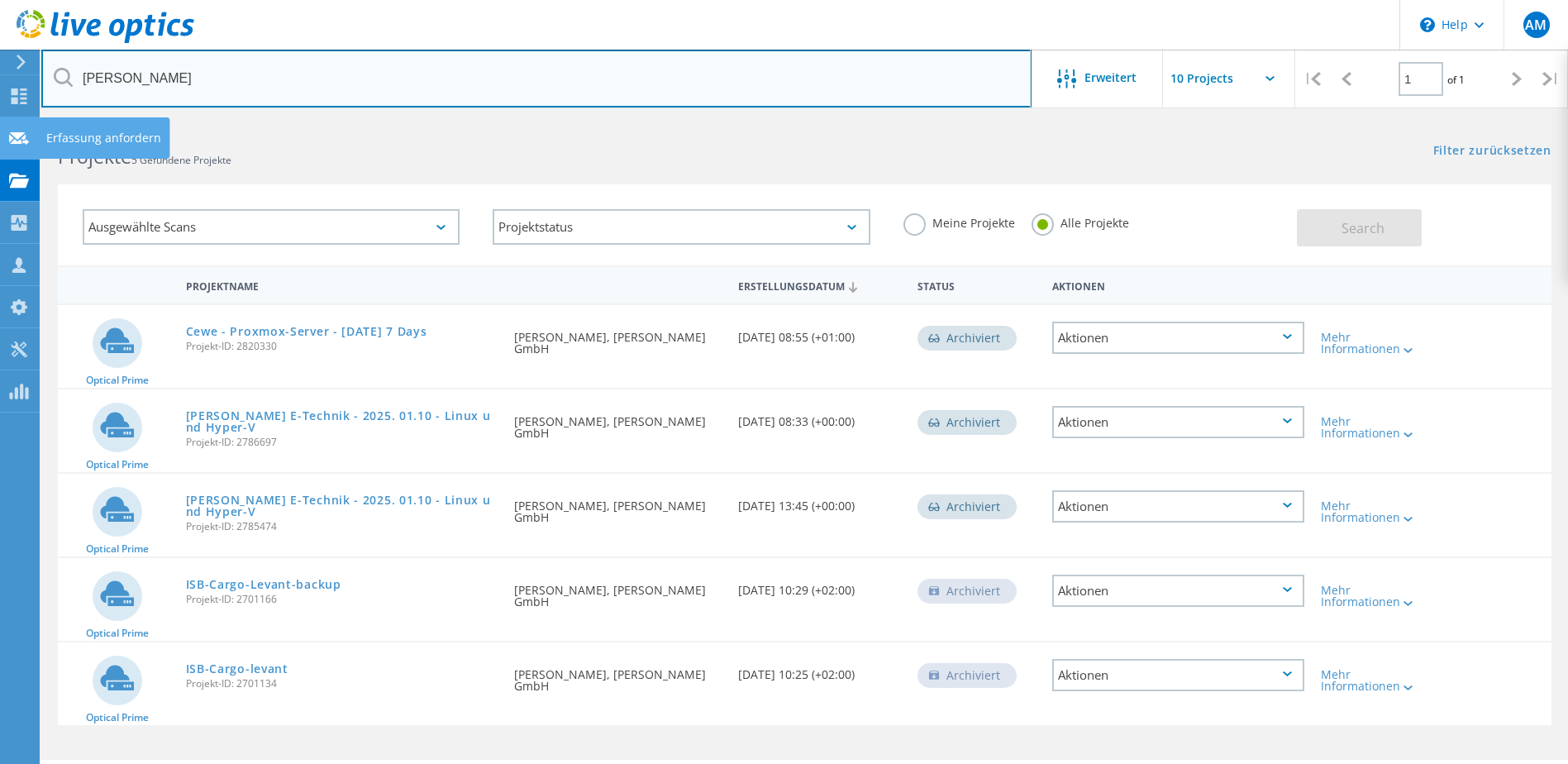
drag, startPoint x: 180, startPoint y: 92, endPoint x: 36, endPoint y: 118, distance: 146.3
click at [0, 92] on html "\n Help Explore Helpful Articles Contact Support AM Vertriebspartner-Teammitgli…" at bounding box center [784, 404] width 1568 height 809
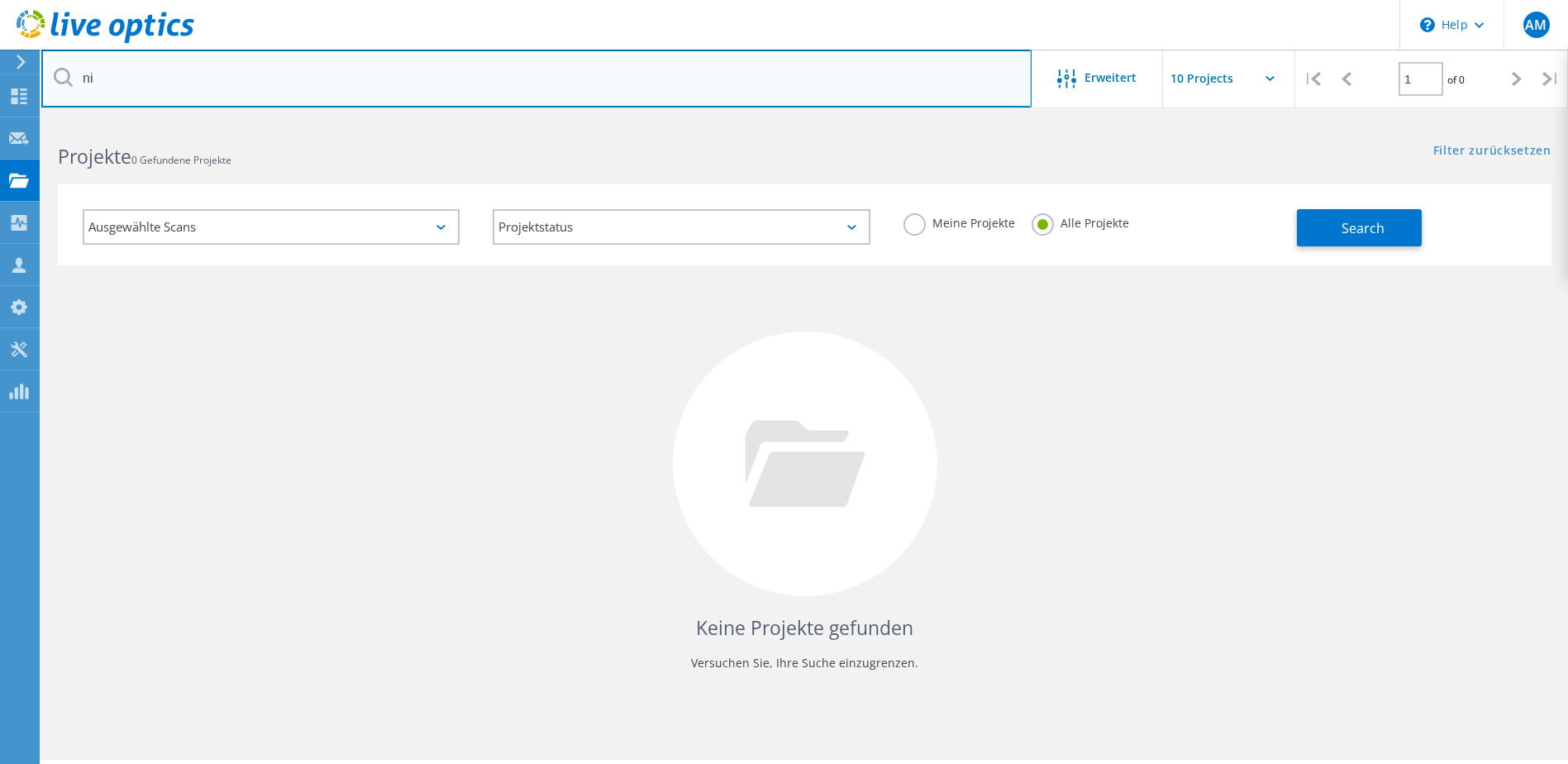
type input "n"
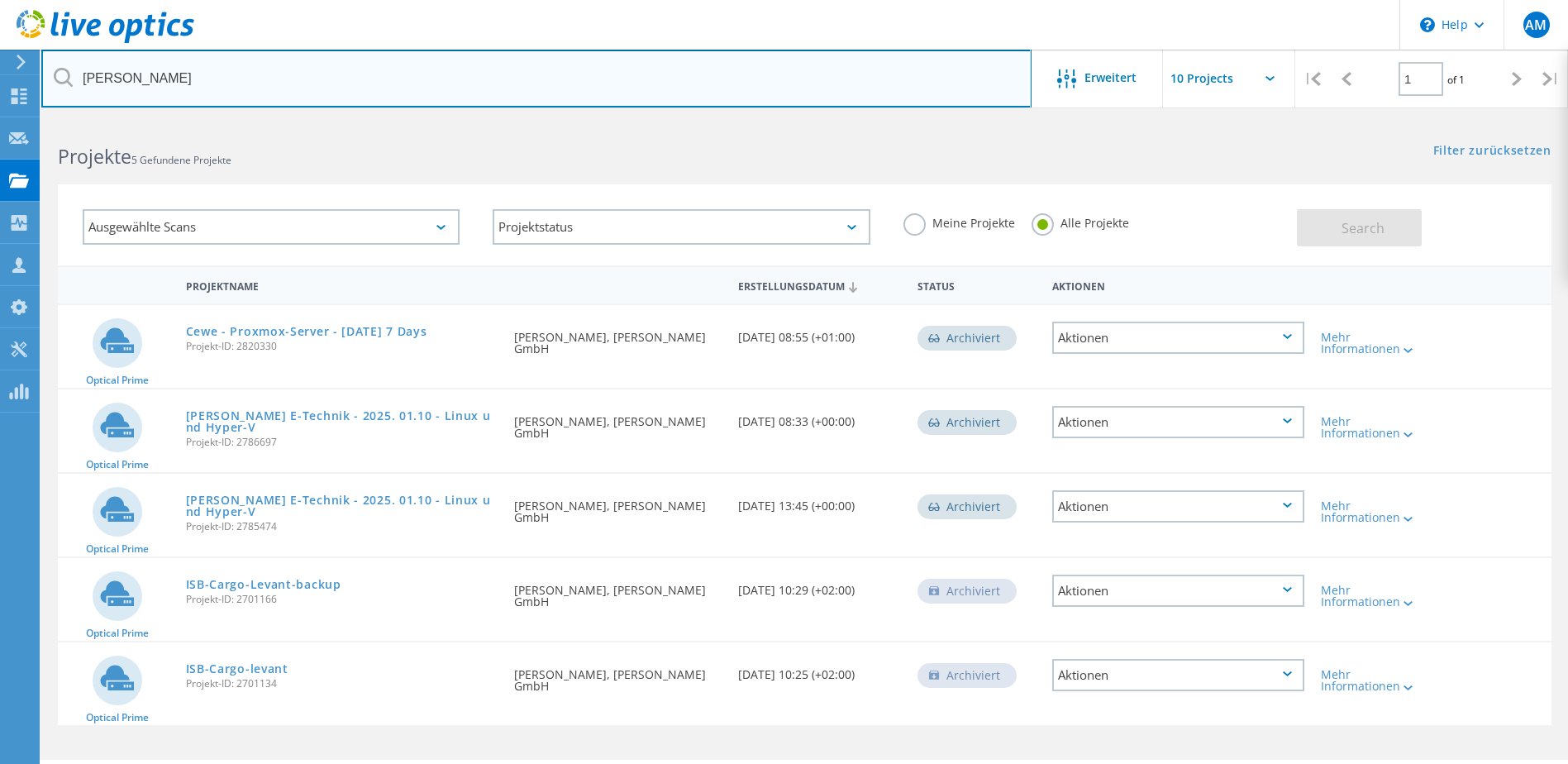
drag, startPoint x: 228, startPoint y: 75, endPoint x: -4, endPoint y: 75, distance: 232.0
click at [0, 75] on html "\n Help Explore Helpful Articles Contact Support AM Vertriebspartner-Teammitgli…" at bounding box center [784, 404] width 1568 height 809
type input "lüpsen"
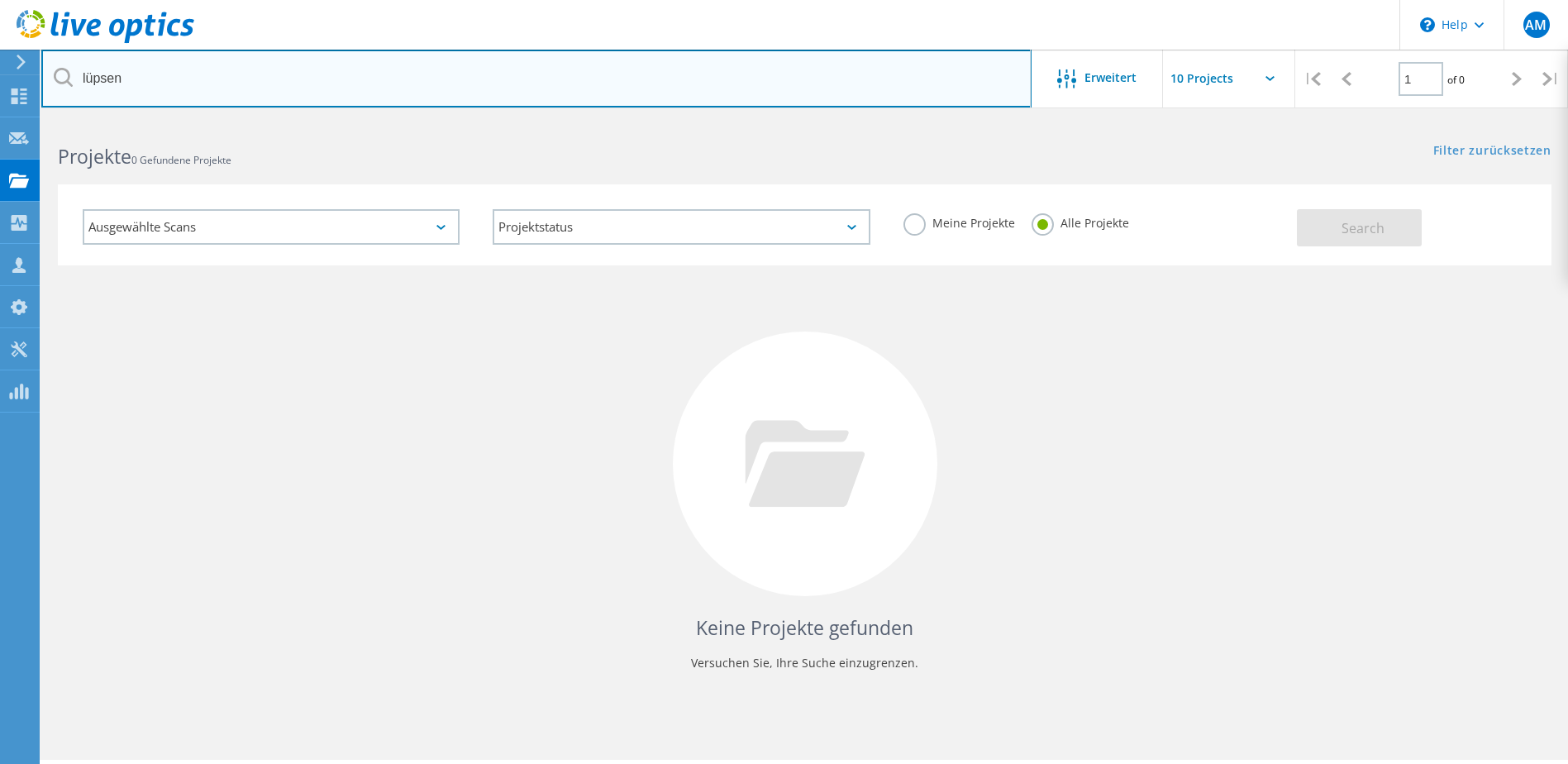
drag, startPoint x: 143, startPoint y: 93, endPoint x: -4, endPoint y: 102, distance: 147.3
click at [0, 102] on html "\n Help Explore Helpful Articles Contact Support AM Vertriebspartner-Teammitgli…" at bounding box center [784, 404] width 1568 height 809
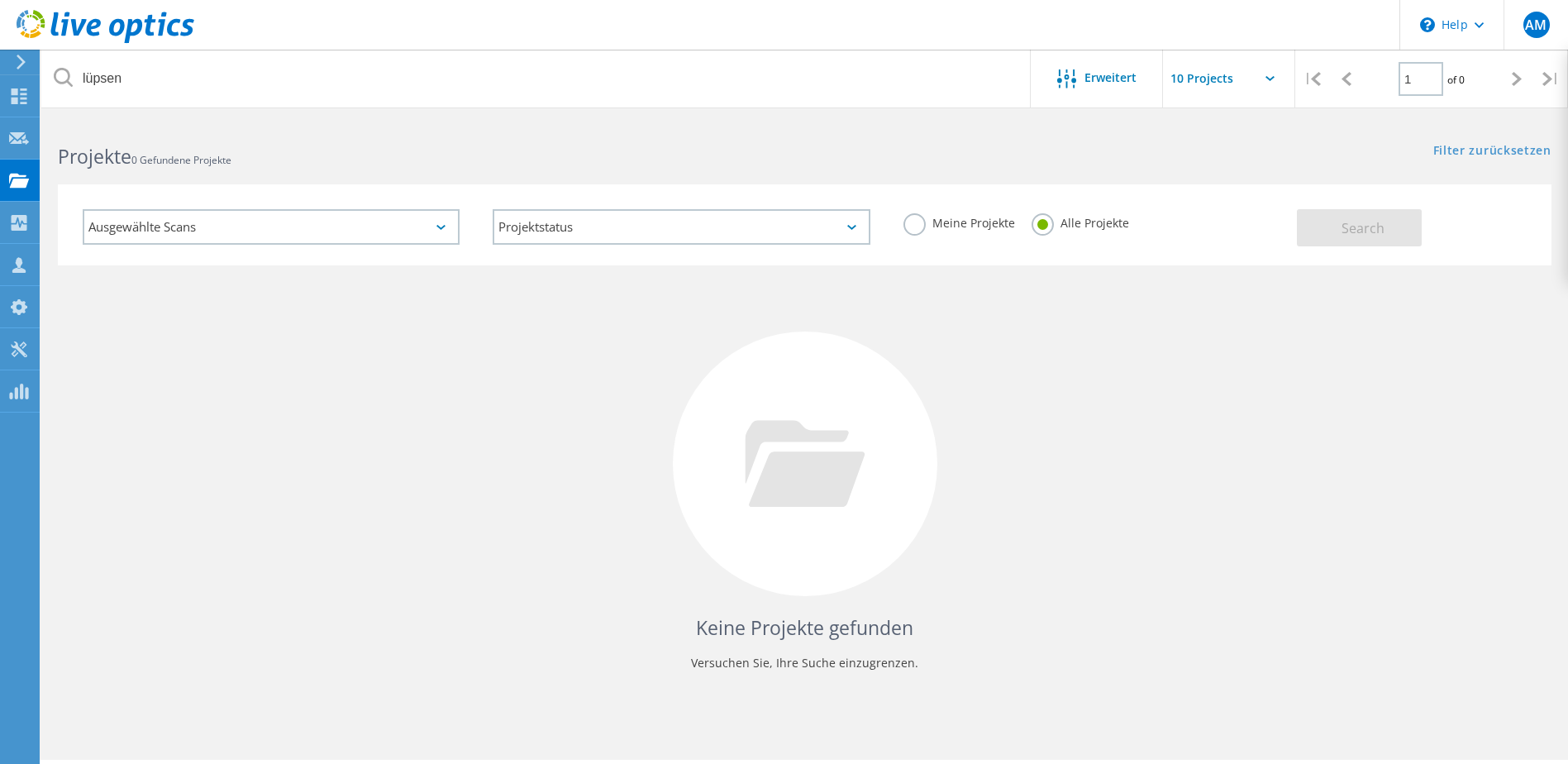
click at [1227, 178] on div "Ausgewählte Scans Projektstatus Wird durchgeführt vollständig Veröffentlicht am…" at bounding box center [805, 214] width 1527 height 101
click at [1513, 141] on div "Filter zurücksetzen Filter anzeigen" at bounding box center [1186, 134] width 763 height 30
click at [1516, 151] on link "Filter zurücksetzen" at bounding box center [1493, 151] width 118 height 14
click at [1372, 236] on span "Search" at bounding box center [1363, 228] width 43 height 18
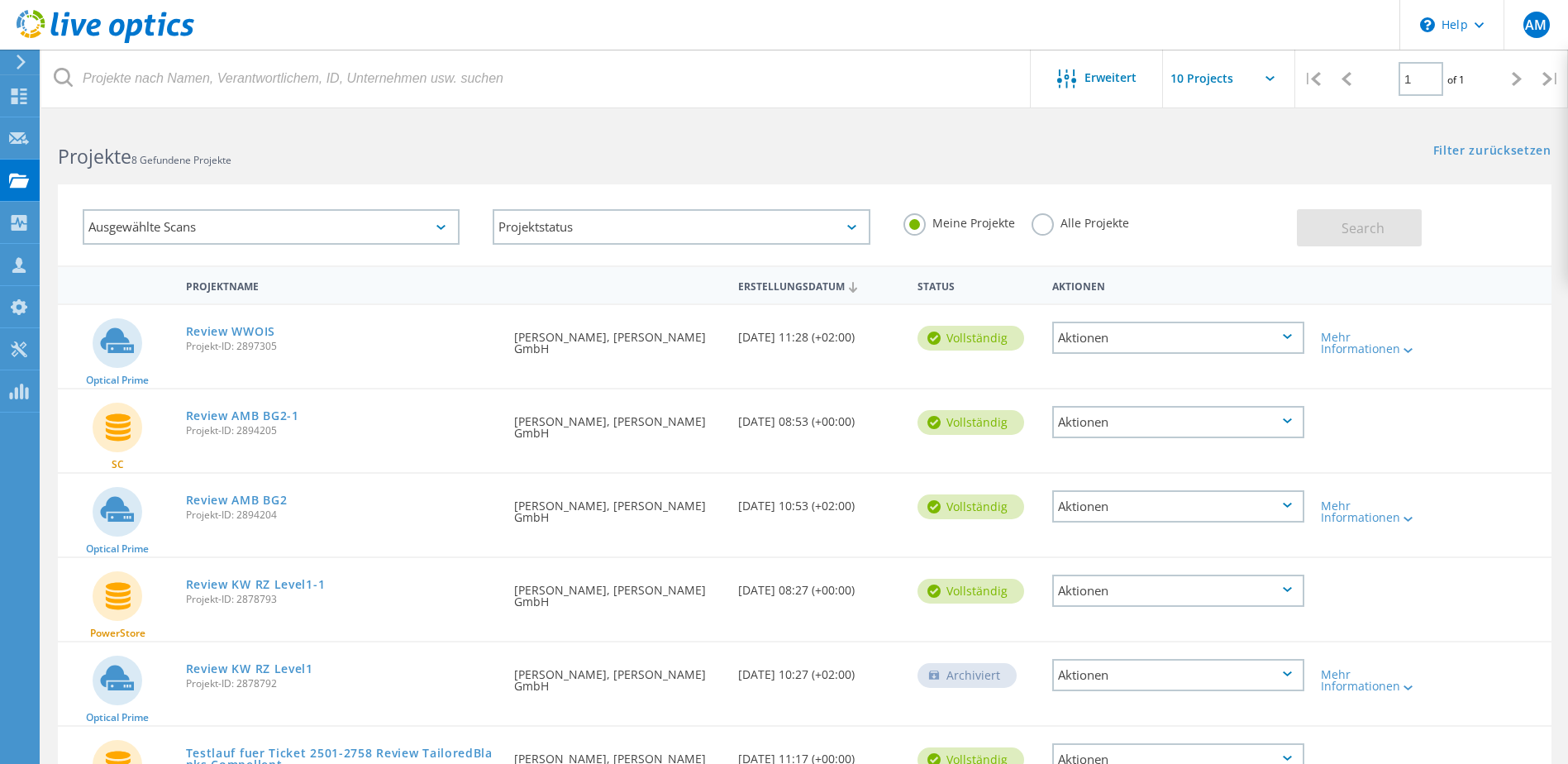
click at [1063, 226] on label "Alle Projekte" at bounding box center [1080, 221] width 98 height 16
click at [0, 0] on input "Alle Projekte" at bounding box center [0, 0] width 0 height 0
click at [1362, 226] on span "Search" at bounding box center [1363, 228] width 43 height 18
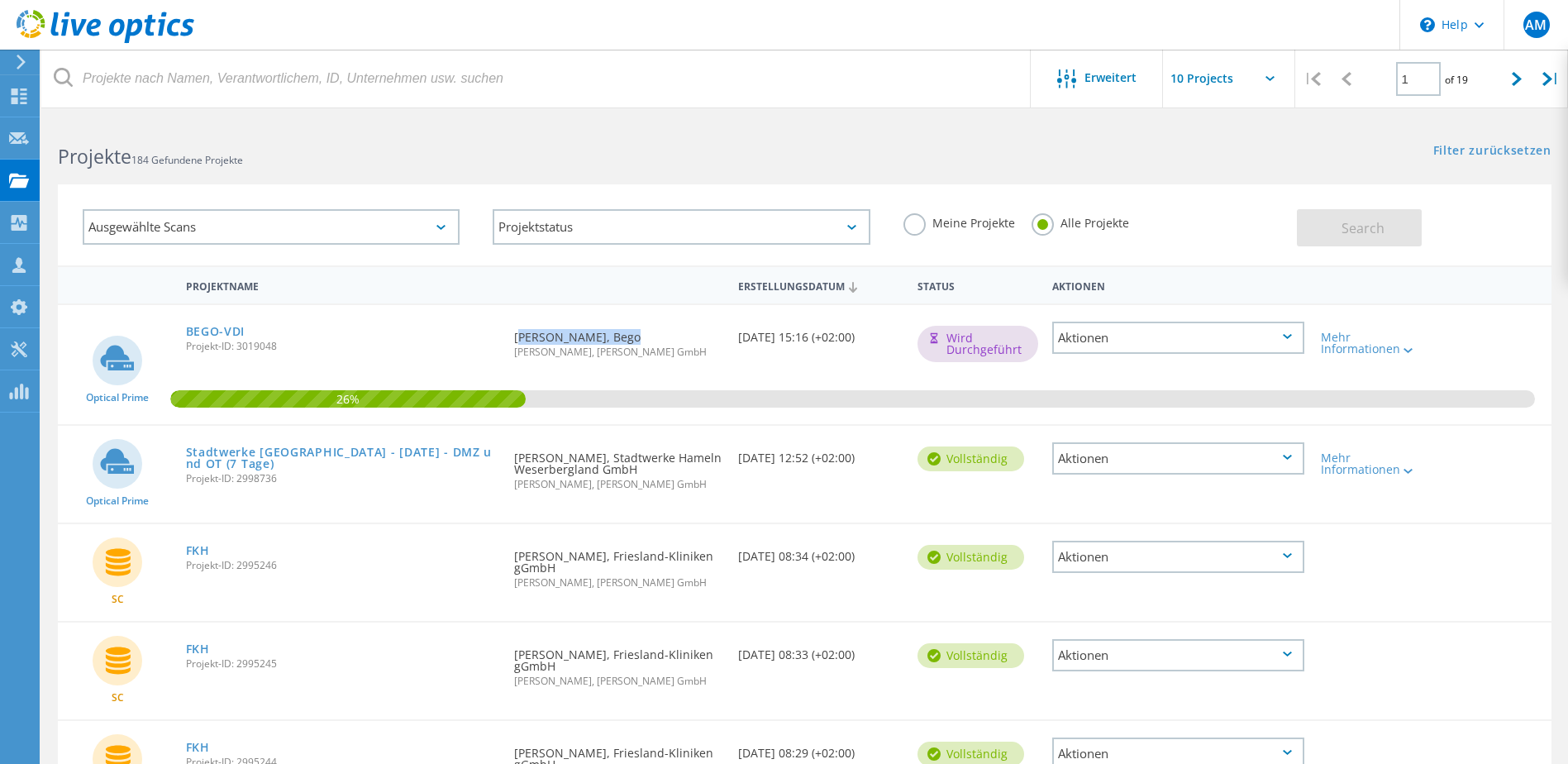
drag, startPoint x: 508, startPoint y: 339, endPoint x: 614, endPoint y: 336, distance: 106.0
click at [614, 336] on div "Angefordert durch Philipp Webling, Bego Ralf Werner, BASYS Brinova GmbH" at bounding box center [617, 339] width 224 height 69
drag, startPoint x: 614, startPoint y: 336, endPoint x: 520, endPoint y: 353, distance: 95.5
click at [520, 352] on span "[PERSON_NAME], [PERSON_NAME] GmbH" at bounding box center [617, 352] width 207 height 10
drag, startPoint x: 515, startPoint y: 352, endPoint x: 656, endPoint y: 358, distance: 141.1
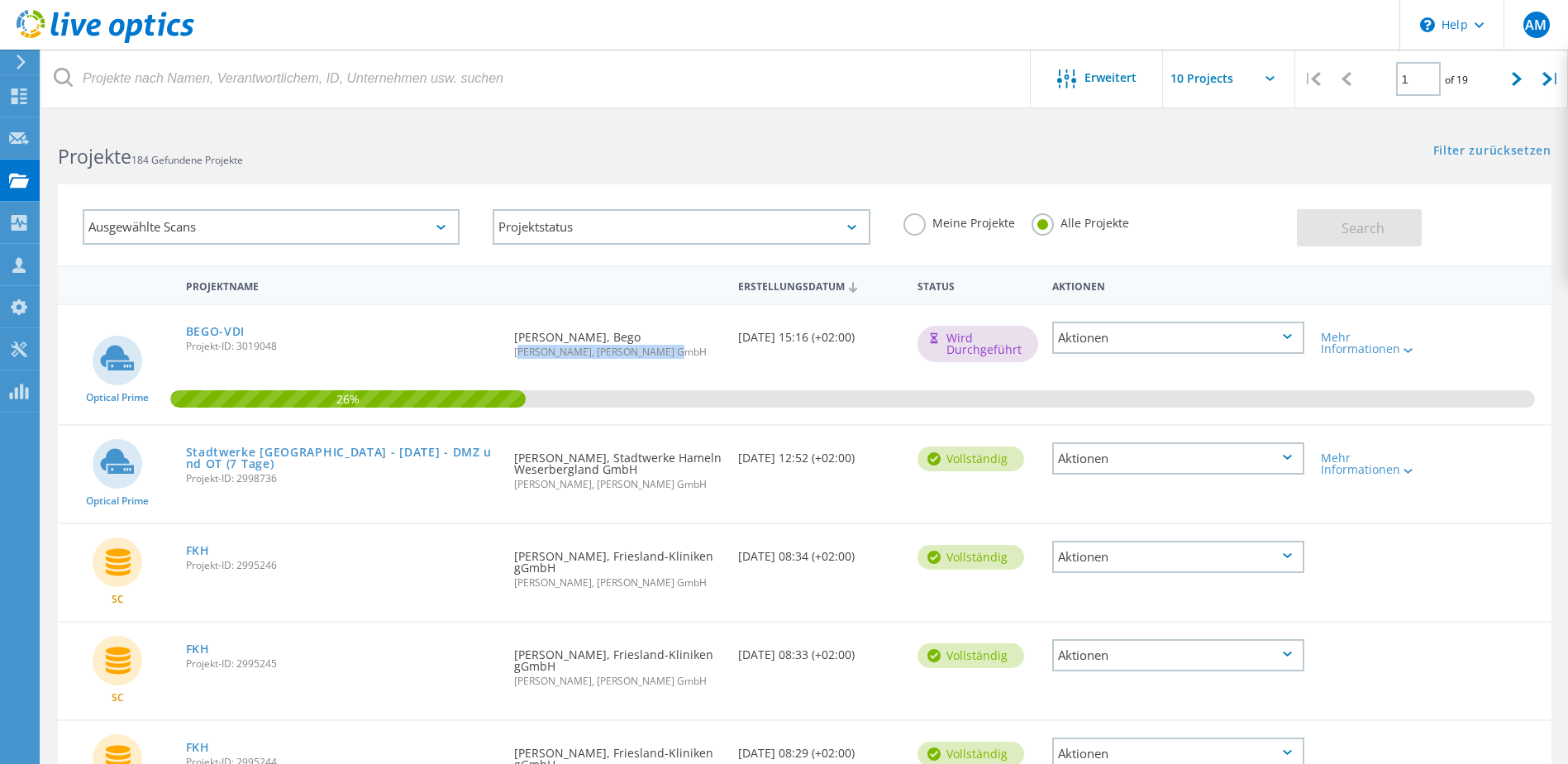
click at [656, 357] on span "[PERSON_NAME], [PERSON_NAME] GmbH" at bounding box center [617, 352] width 207 height 10
drag, startPoint x: 516, startPoint y: 462, endPoint x: 695, endPoint y: 468, distance: 179.1
click at [695, 468] on div "Angefordert durch Felix Schöbel, Stadtwerke Hameln Weserbergland GmbH Ralf Wern…" at bounding box center [617, 465] width 224 height 80
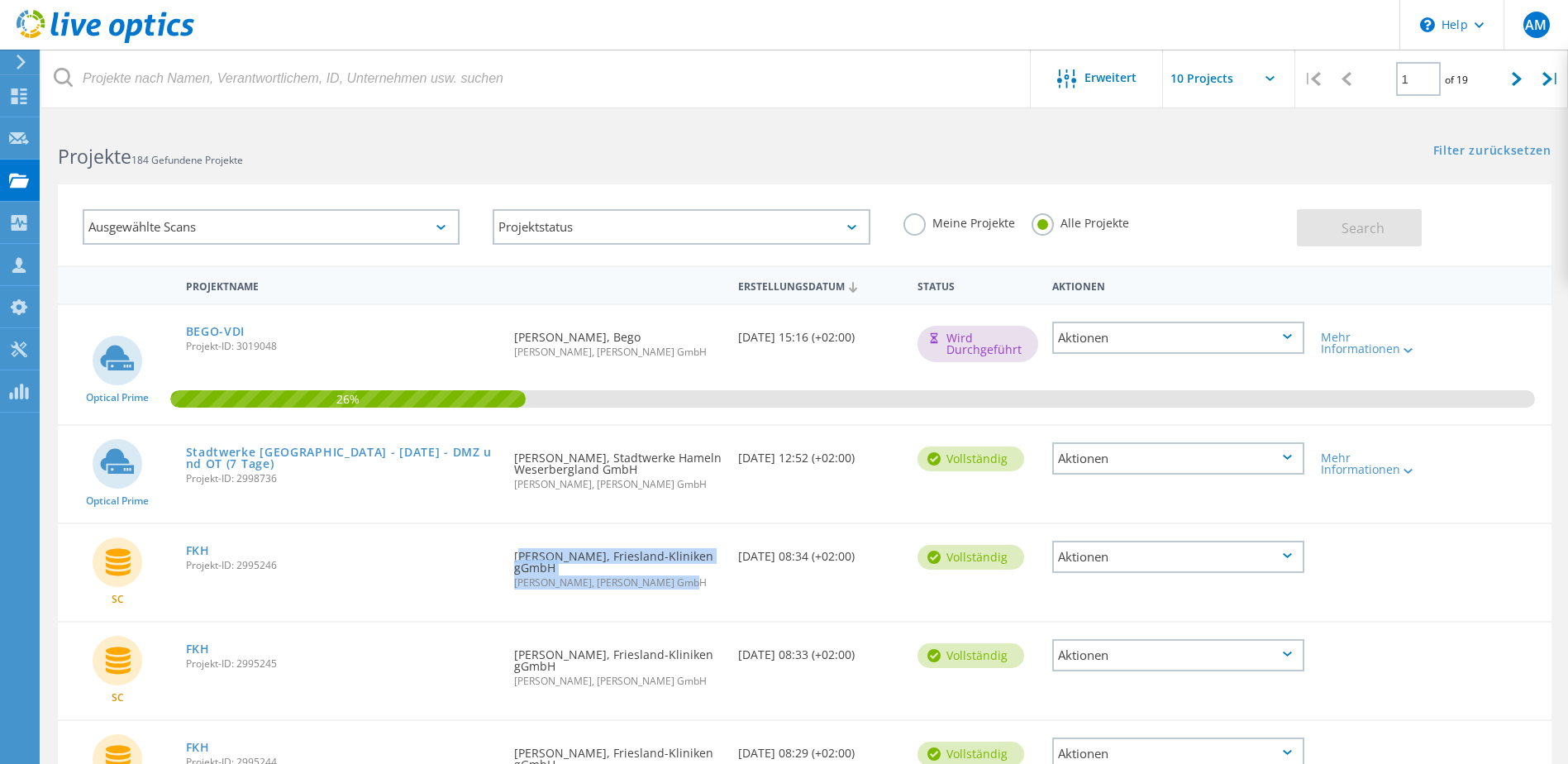
drag, startPoint x: 515, startPoint y: 557, endPoint x: 718, endPoint y: 579, distance: 204.2
click at [718, 579] on div "Angefordert durch Jochen Winkler, Friesland-Kliniken gGmbH Ralf Werner, BASYS B…" at bounding box center [617, 563] width 224 height 80
click at [695, 521] on div "Angefordert durch Felix Schöbel, Stadtwerke Hameln Weserbergland GmbH Ralf Wern…" at bounding box center [617, 473] width 224 height 97
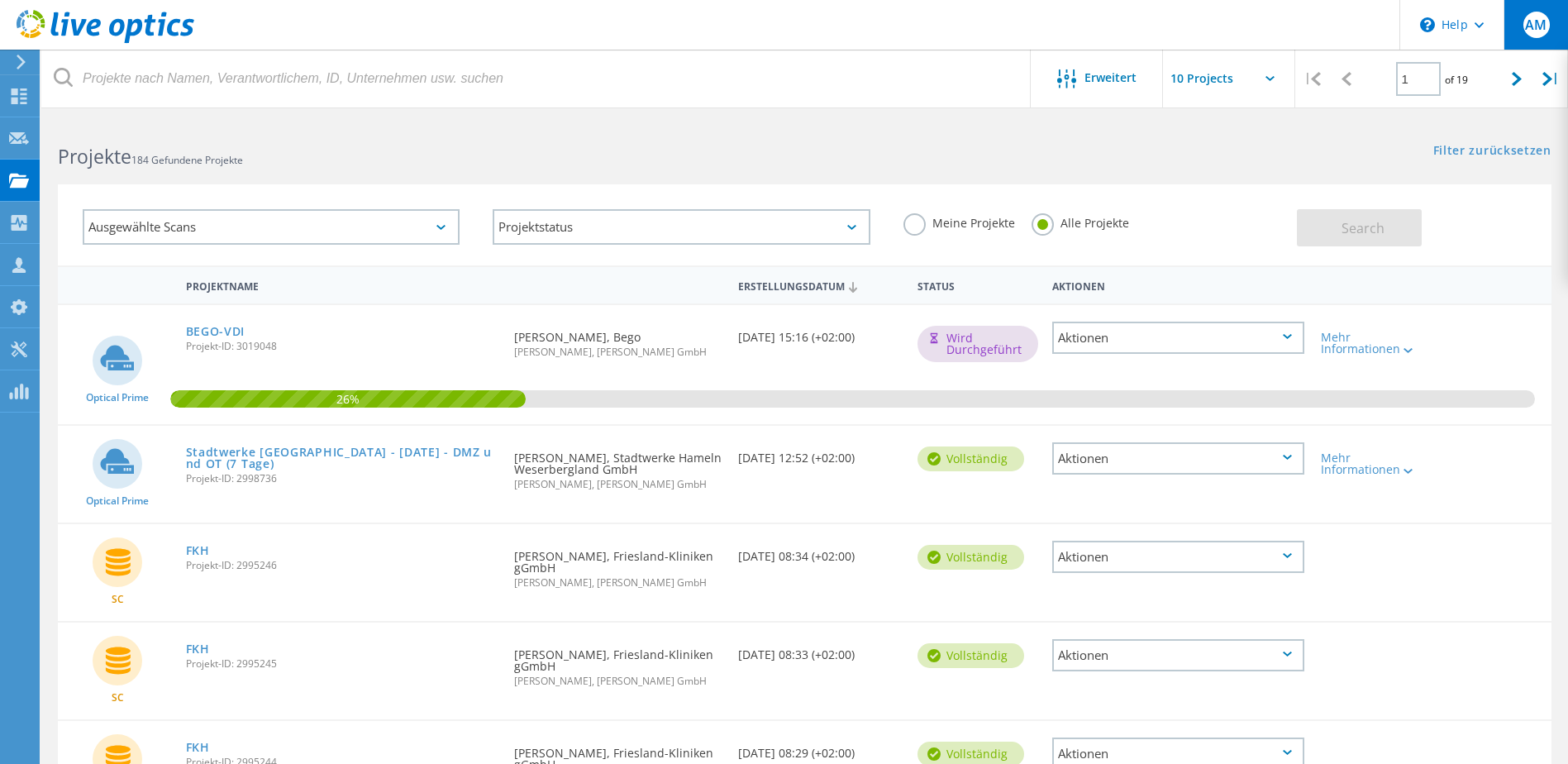
click at [1554, 22] on div "AM" at bounding box center [1536, 25] width 64 height 50
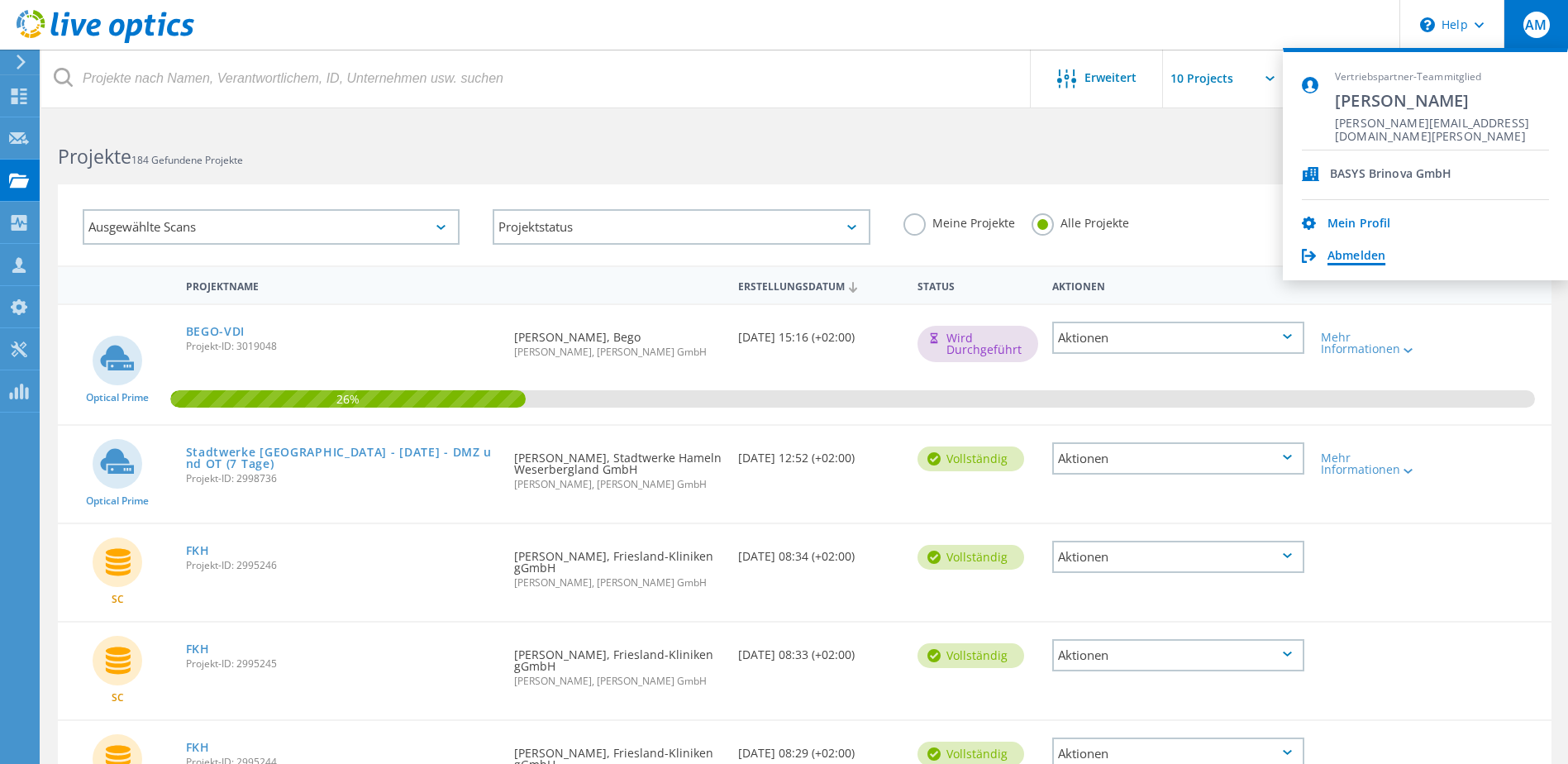
click at [1365, 260] on link "Abmelden" at bounding box center [1356, 256] width 58 height 16
